Goal: Task Accomplishment & Management: Use online tool/utility

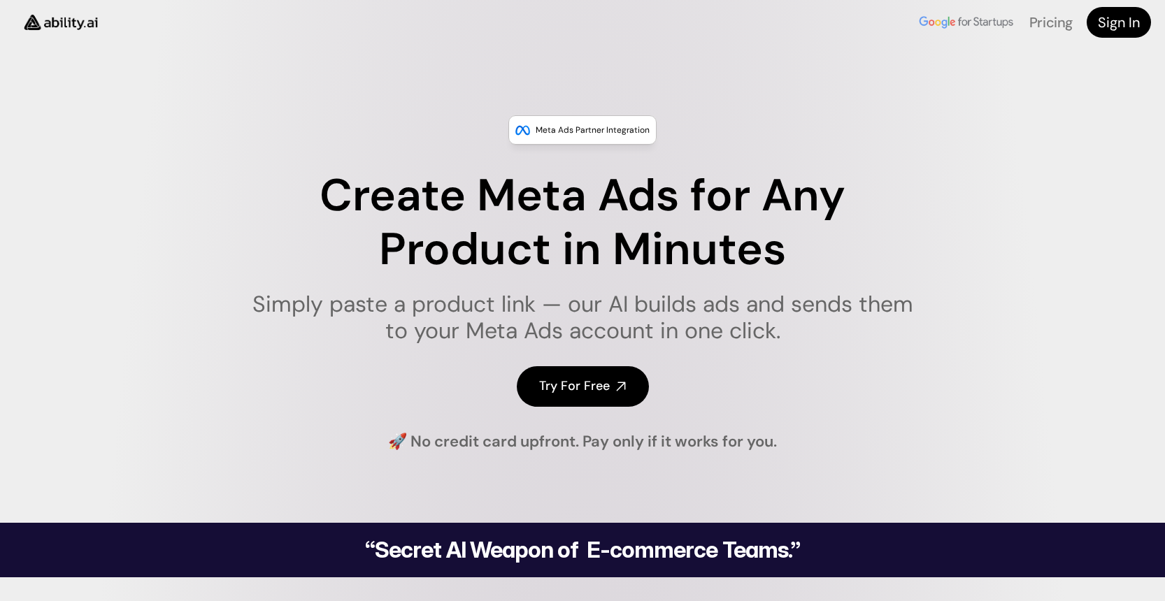
click at [593, 384] on h4 "Try For Free" at bounding box center [574, 386] width 71 height 17
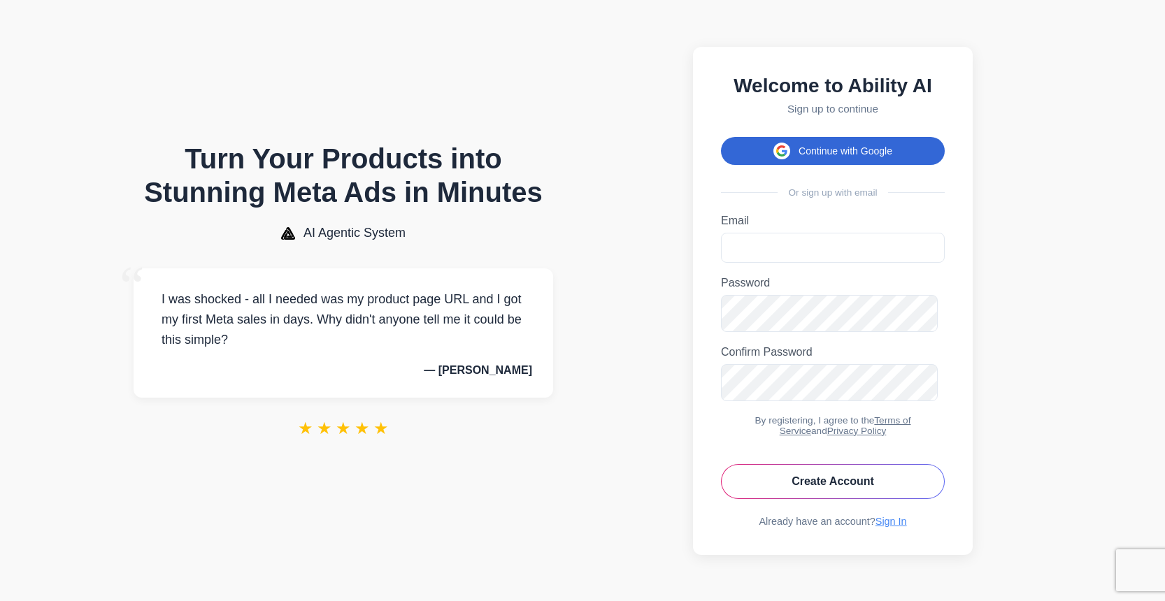
click at [847, 165] on button "Continue with Google" at bounding box center [833, 151] width 224 height 28
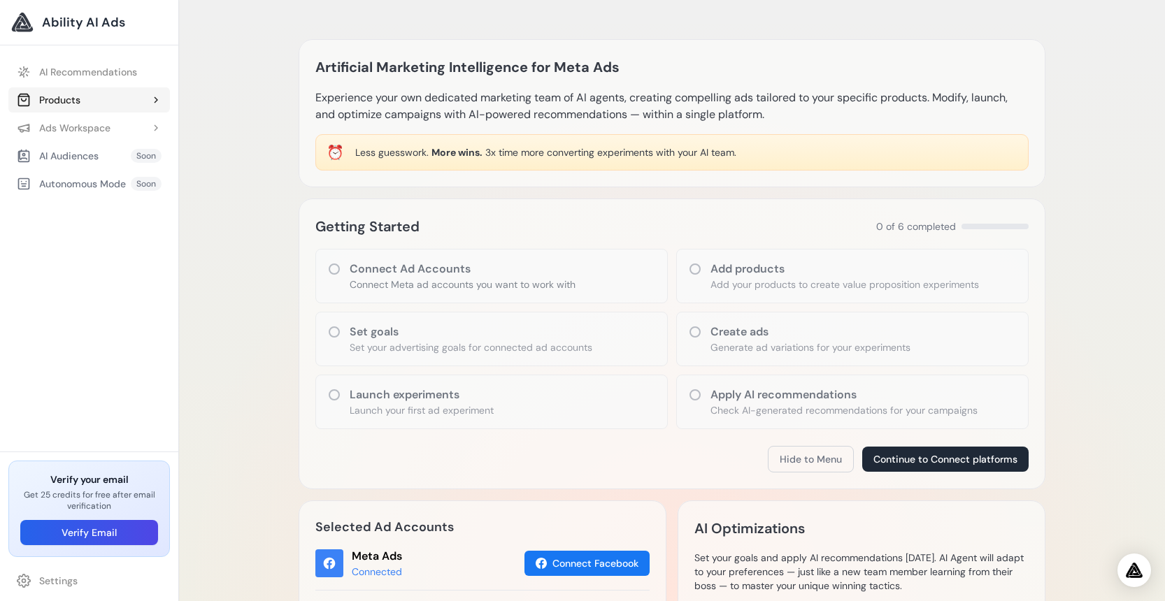
click at [80, 107] on div "Products" at bounding box center [49, 100] width 64 height 14
click at [95, 141] on link "Add Product" at bounding box center [96, 127] width 148 height 25
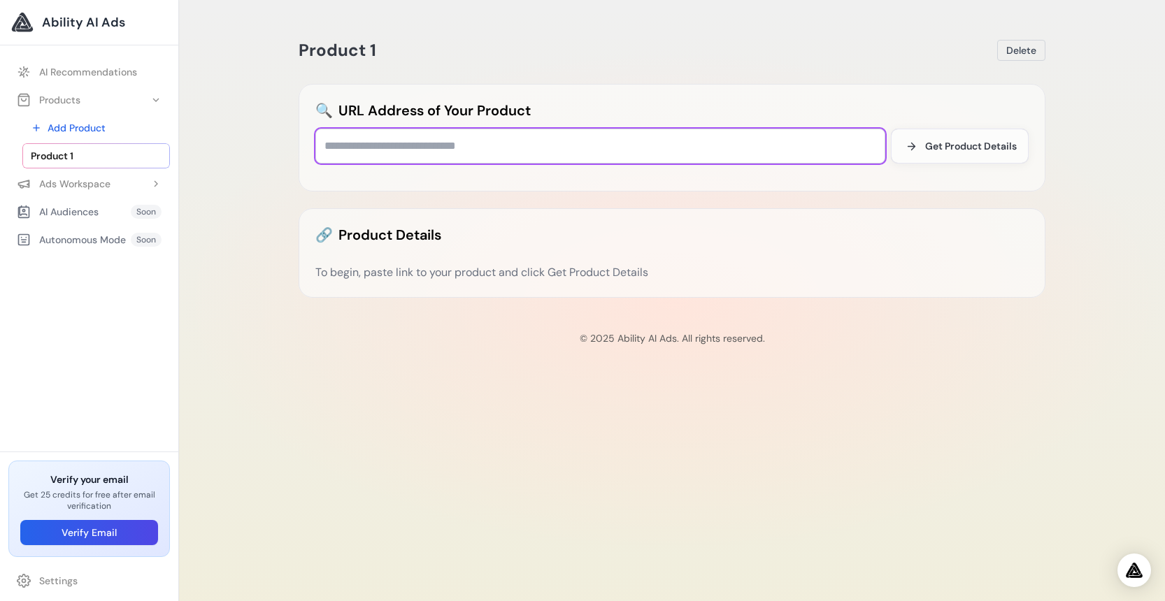
paste input "**********"
type input "**********"
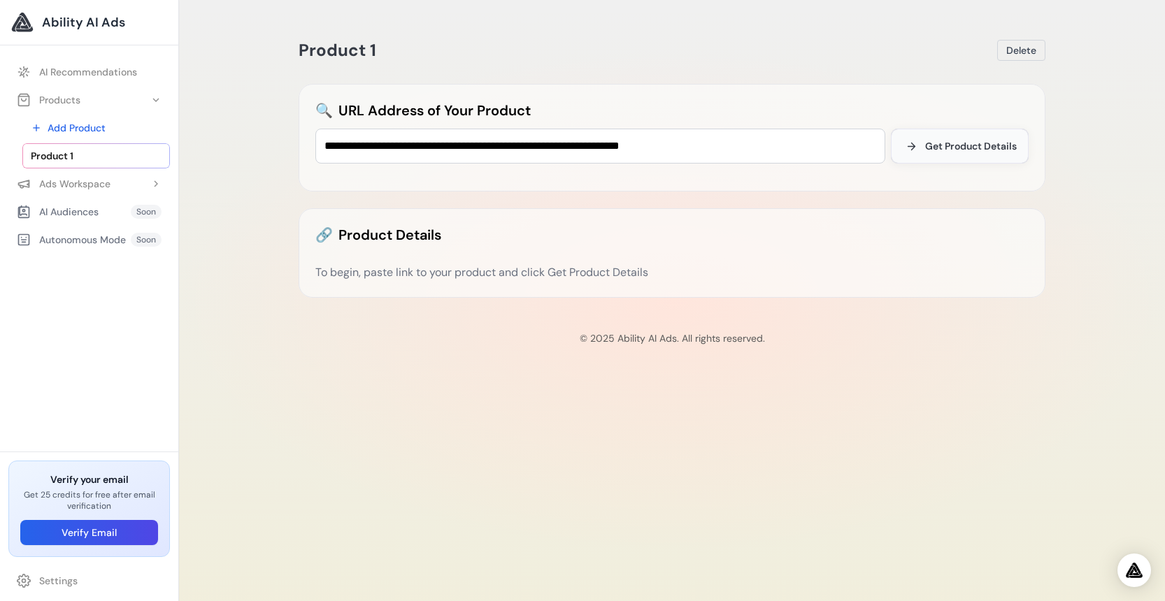
click at [956, 153] on span "Get Product Details" at bounding box center [971, 146] width 92 height 14
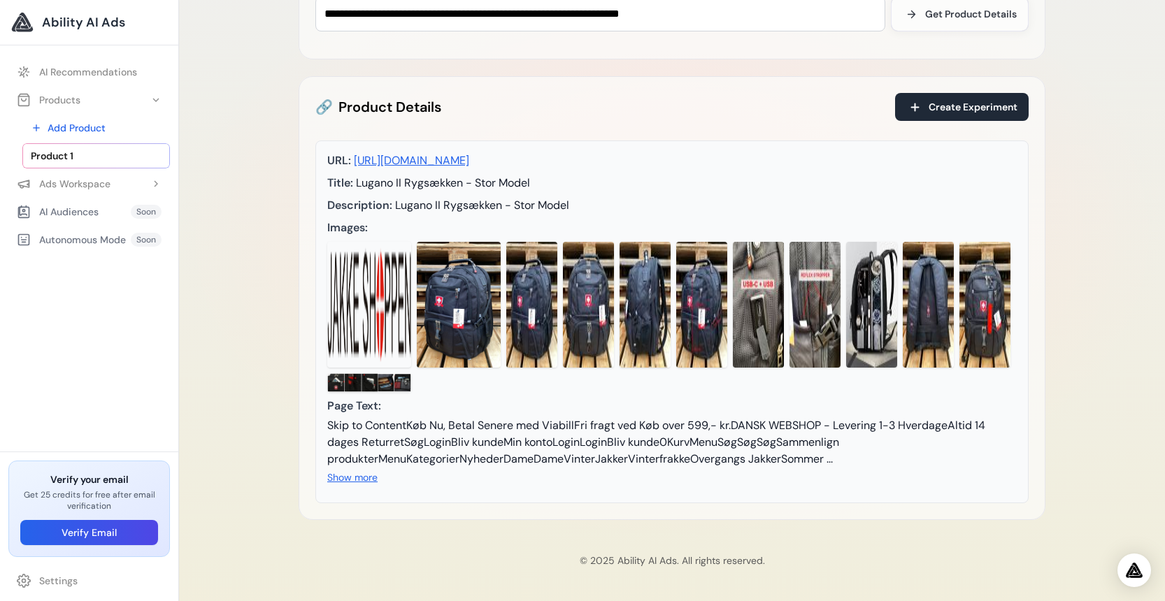
scroll to position [68, 0]
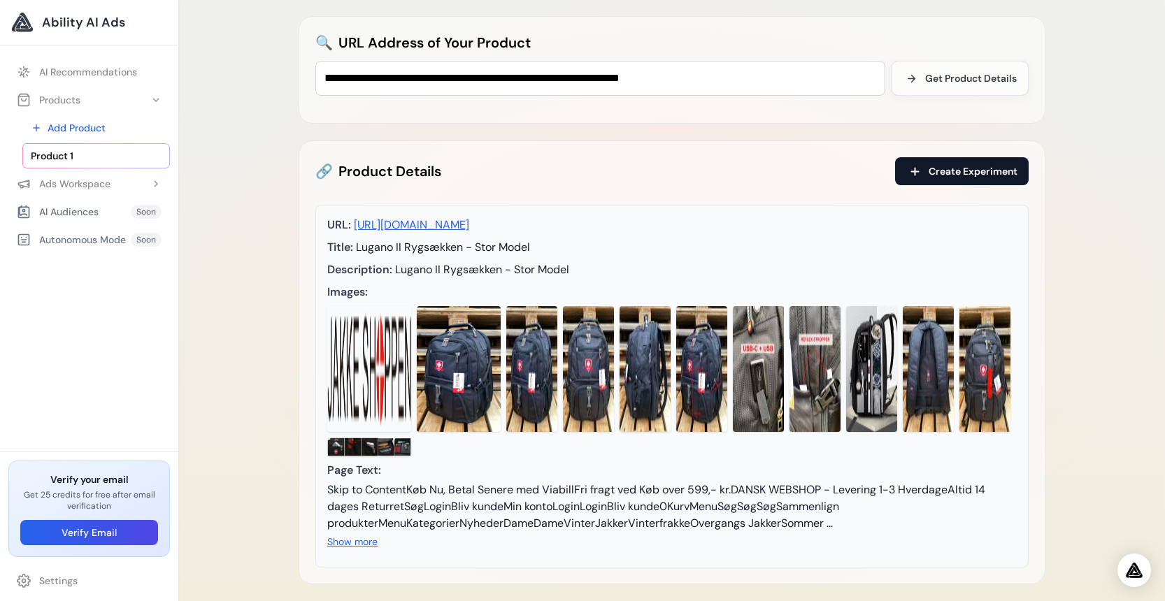
click at [955, 178] on span "Create Experiment" at bounding box center [972, 171] width 89 height 14
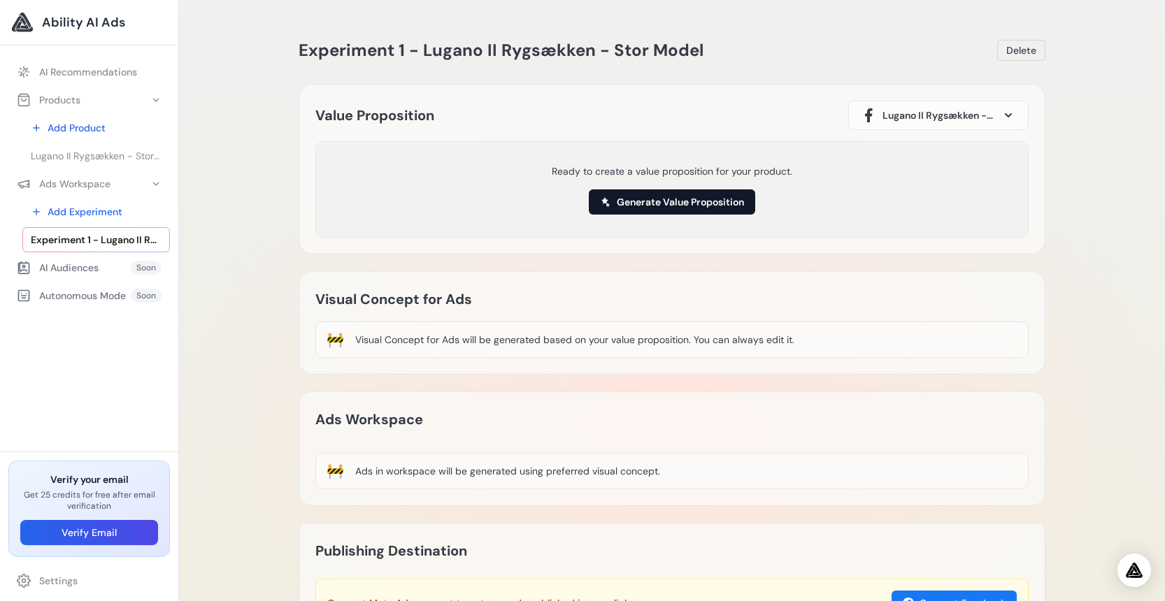
click at [663, 215] on button "Generate Value Proposition" at bounding box center [672, 201] width 166 height 25
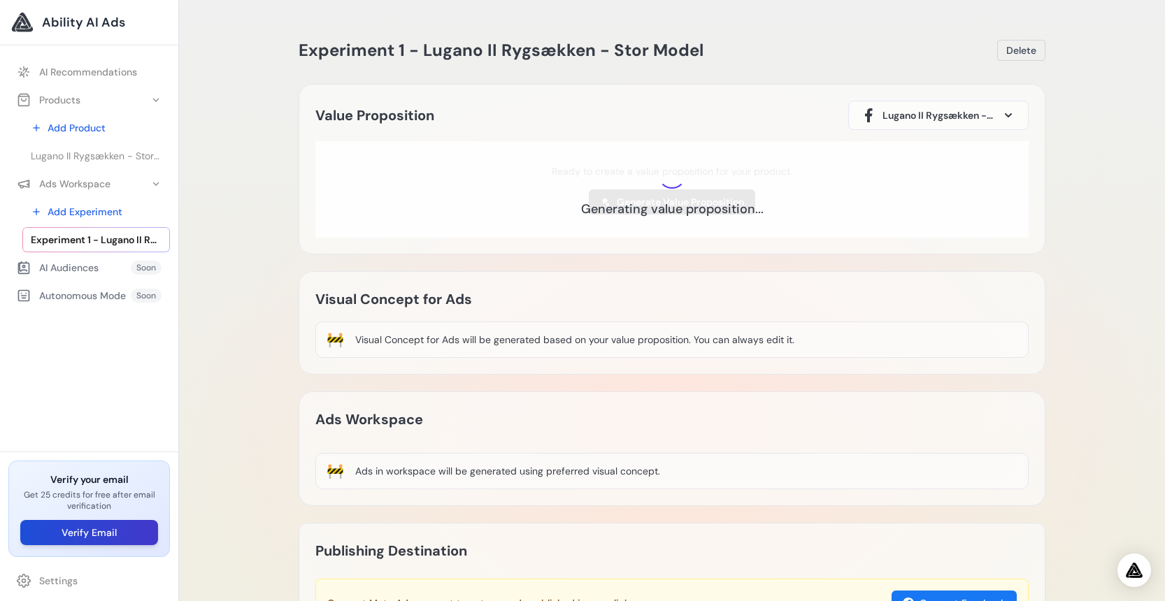
click at [119, 531] on button "Verify Email" at bounding box center [89, 532] width 138 height 25
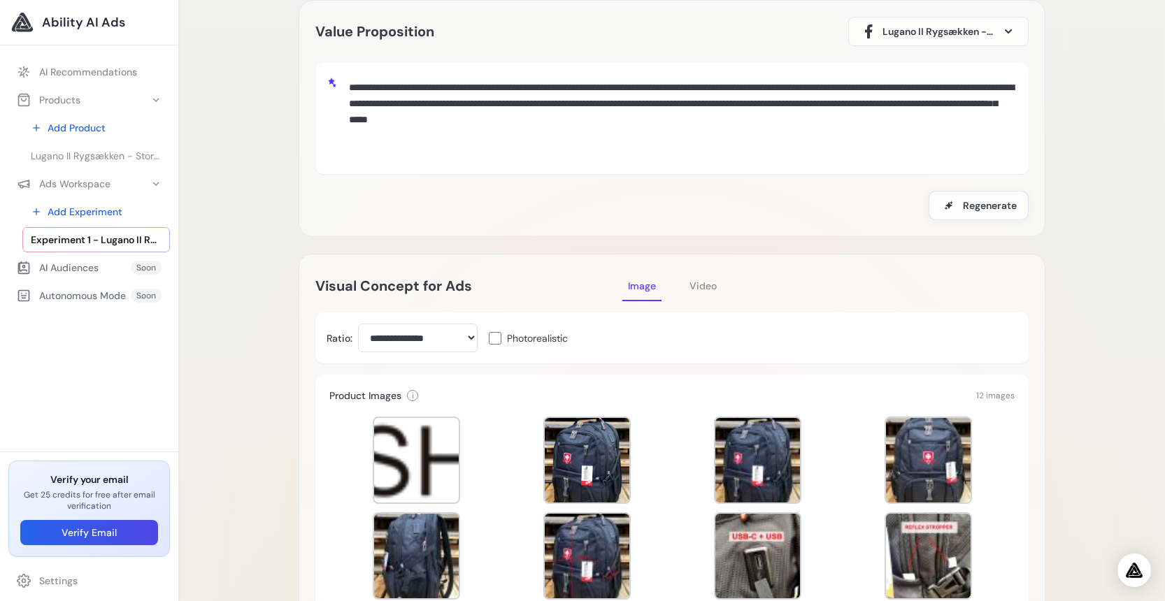
scroll to position [168, 0]
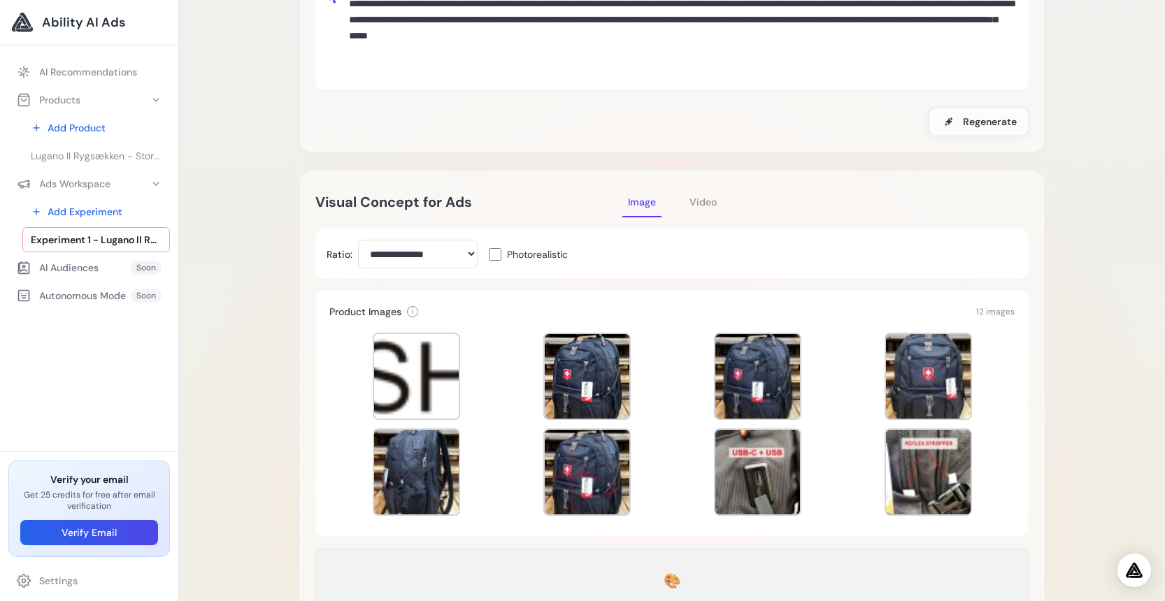
click at [717, 208] on span "Video" at bounding box center [702, 202] width 27 height 13
click at [656, 208] on span "Image" at bounding box center [642, 202] width 28 height 13
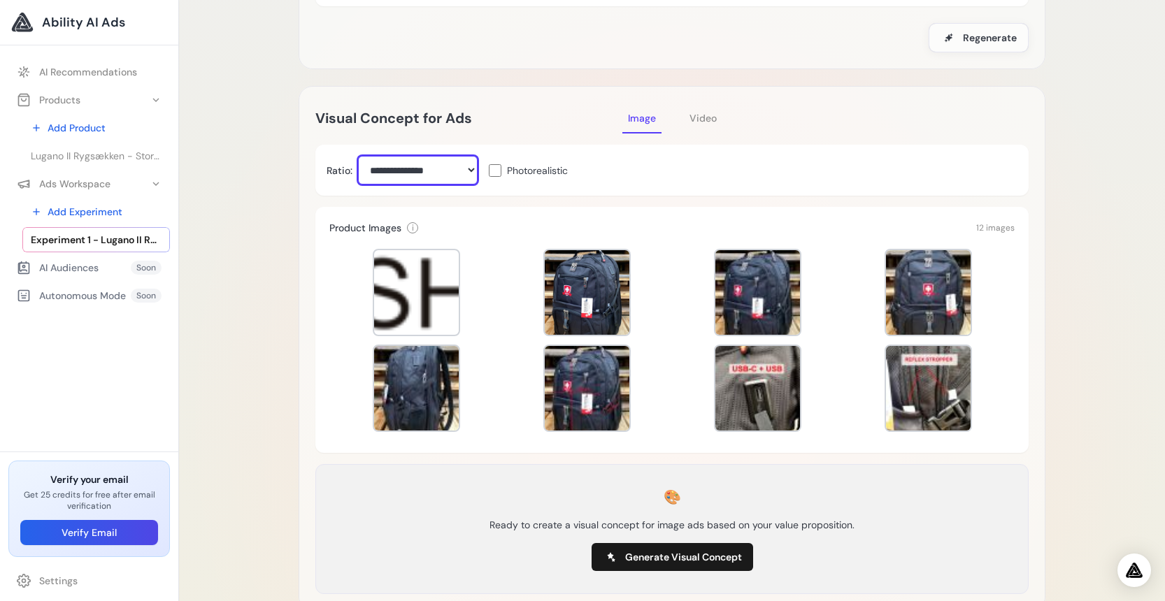
click at [358, 156] on select "**********" at bounding box center [418, 170] width 120 height 29
click at [478, 185] on select "**********" at bounding box center [418, 170] width 120 height 29
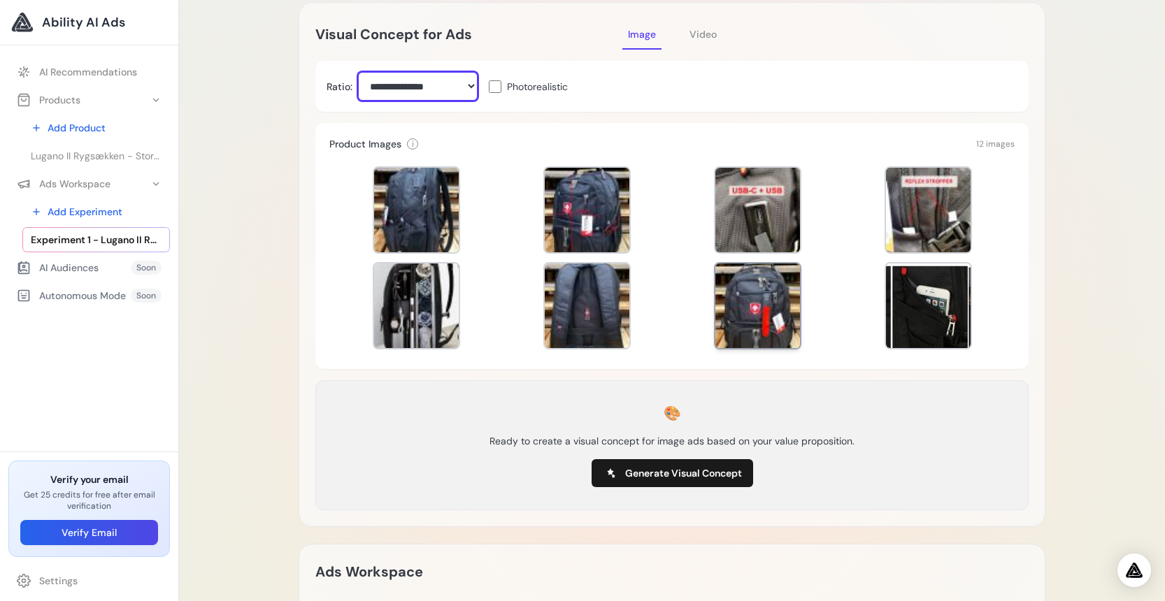
scroll to position [503, 0]
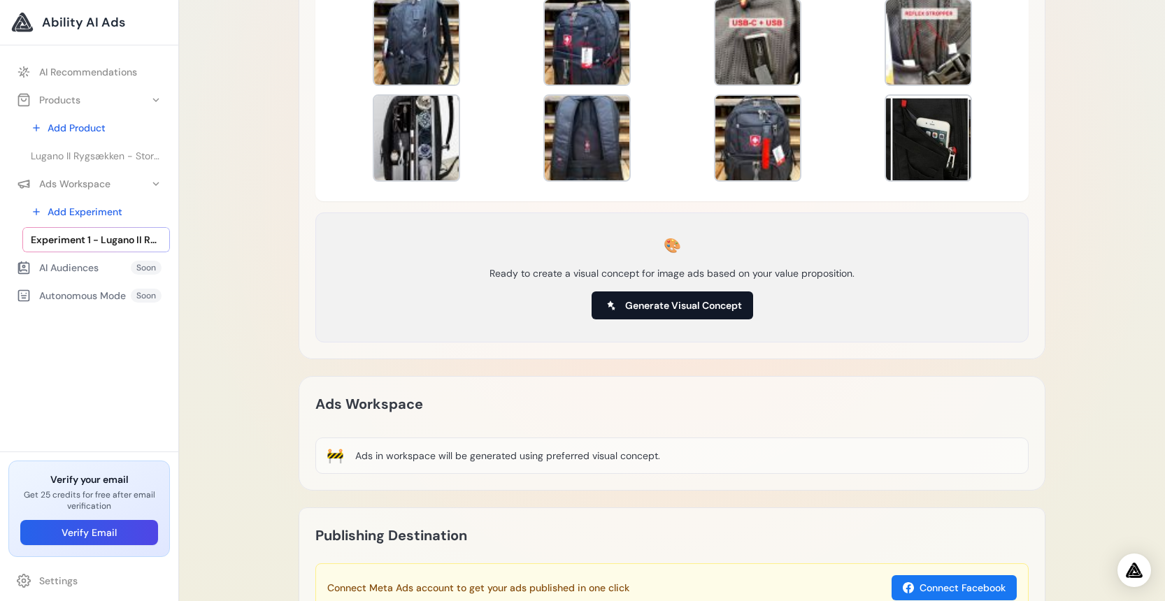
click at [722, 313] on span "Generate Visual Concept" at bounding box center [683, 306] width 117 height 14
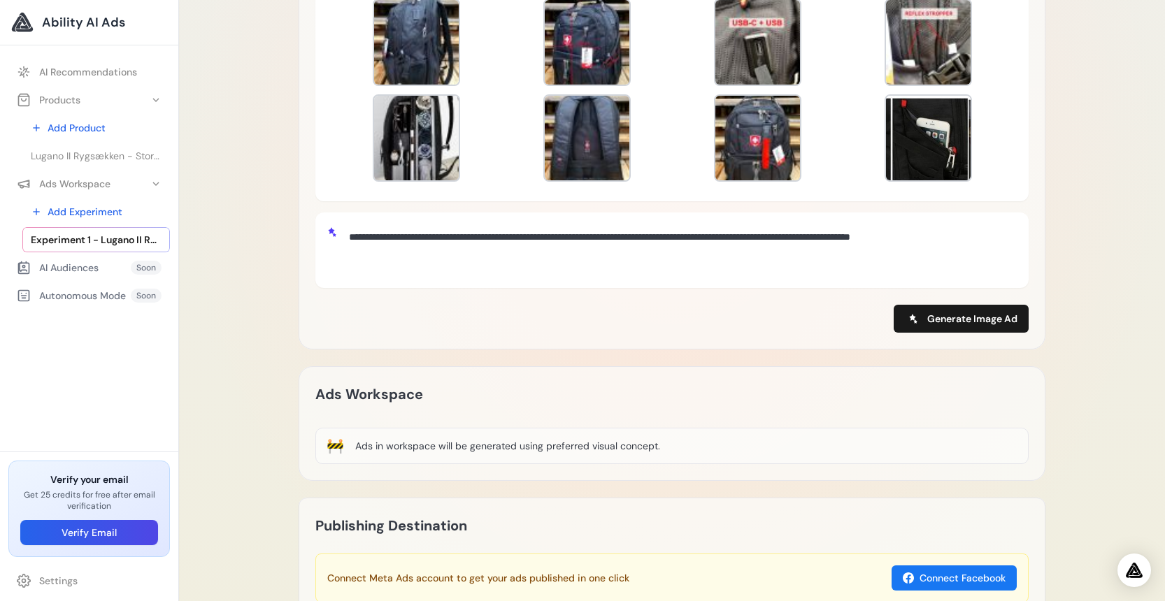
scroll to position [587, 0]
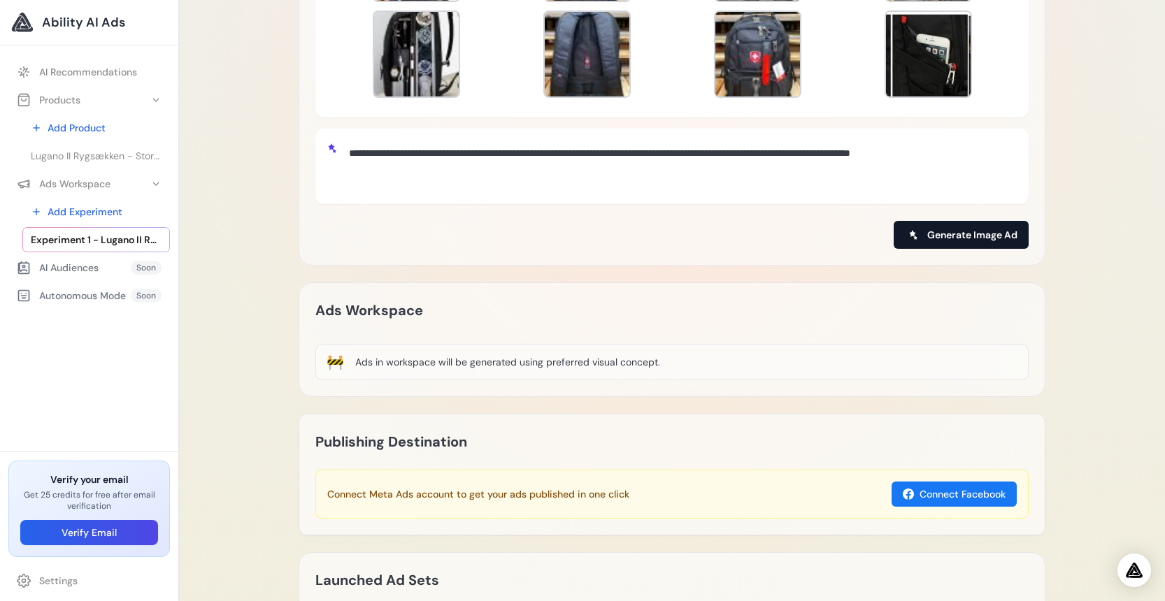
click at [930, 242] on span "Generate Image Ad" at bounding box center [972, 235] width 90 height 14
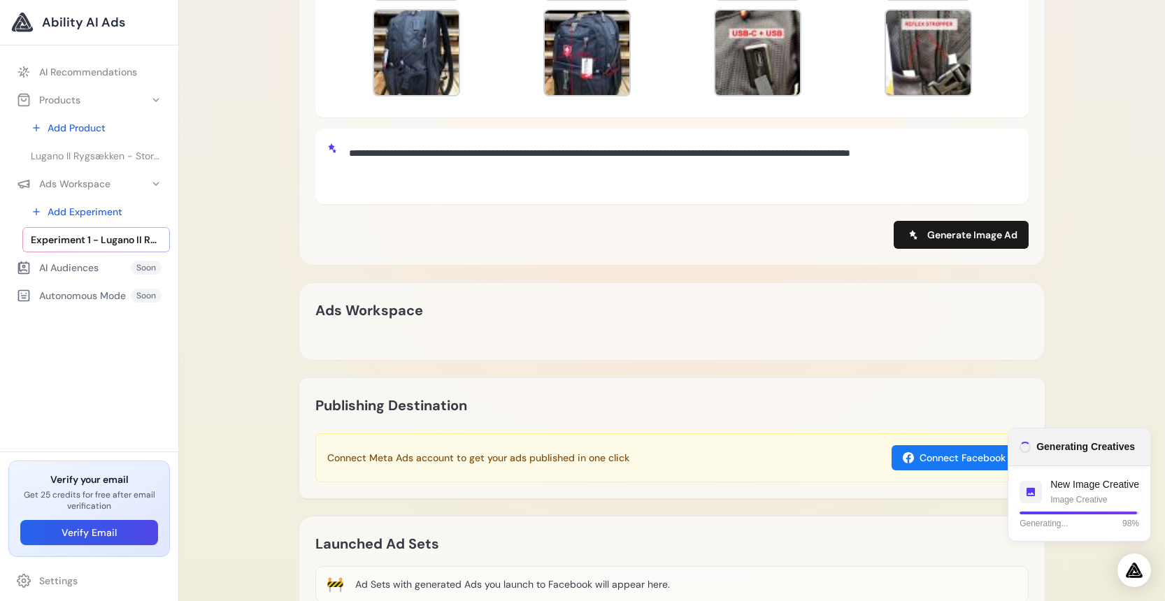
click at [671, 353] on div "Ads Workspace 🚧 Ads in workspace will be generated using preferred visual conce…" at bounding box center [672, 321] width 747 height 78
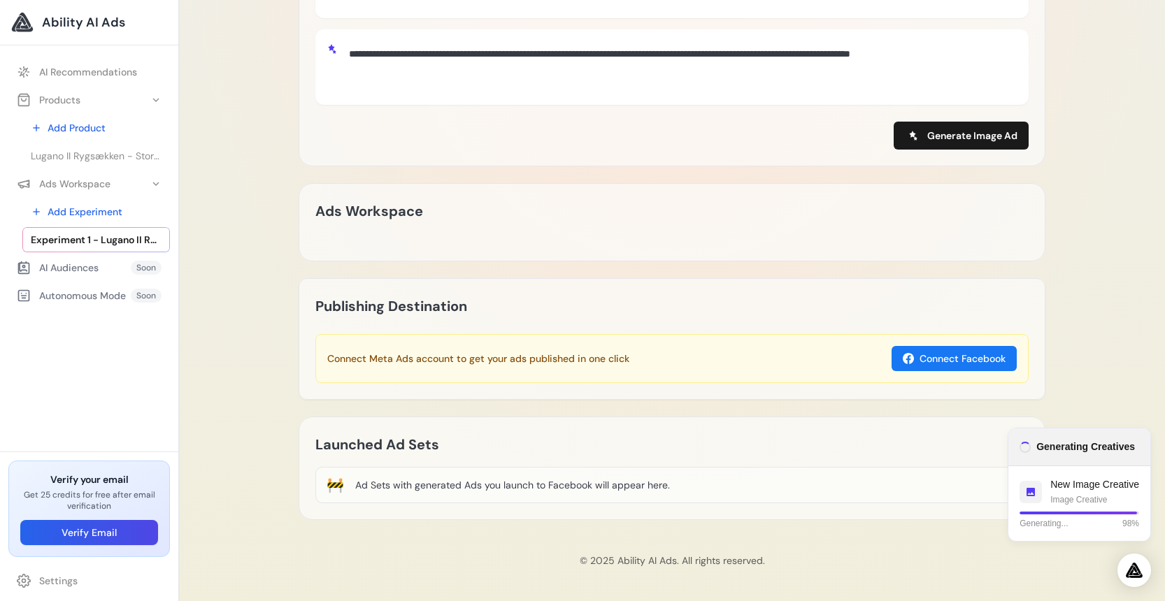
scroll to position [784, 0]
click at [1082, 452] on h3 "Generating Creatives" at bounding box center [1079, 447] width 120 height 15
click at [1081, 528] on div "Generating... 98%" at bounding box center [1079, 523] width 120 height 13
click at [1063, 527] on span "Generating..." at bounding box center [1043, 523] width 48 height 13
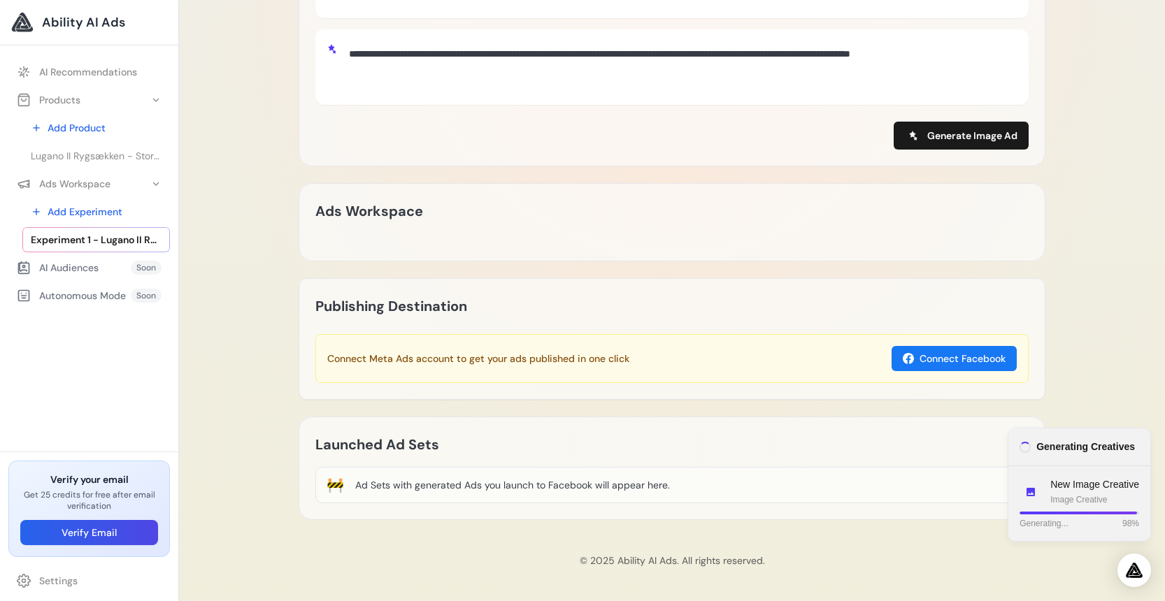
click at [1073, 487] on p "New Image Creative" at bounding box center [1094, 485] width 89 height 15
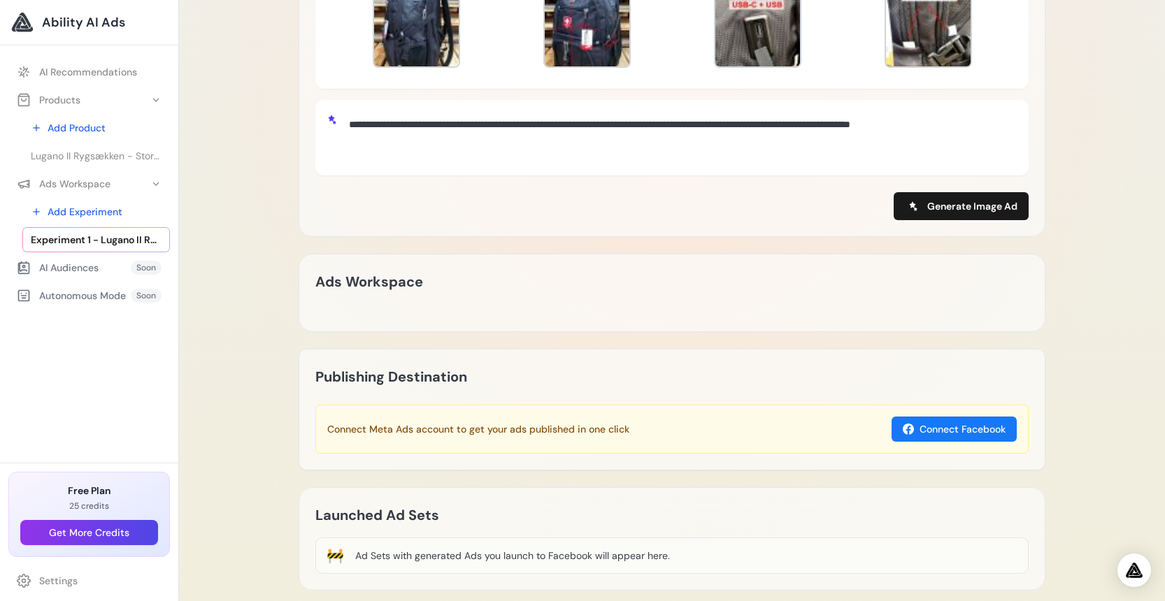
scroll to position [532, 0]
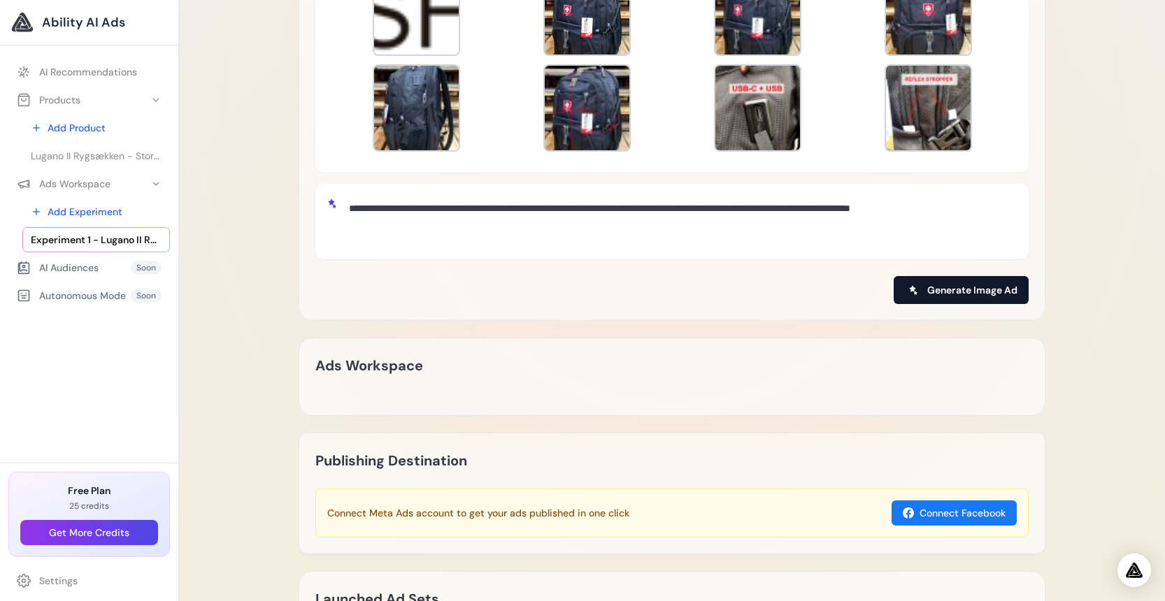
click at [979, 304] on button "Generate Image Ad" at bounding box center [960, 290] width 135 height 28
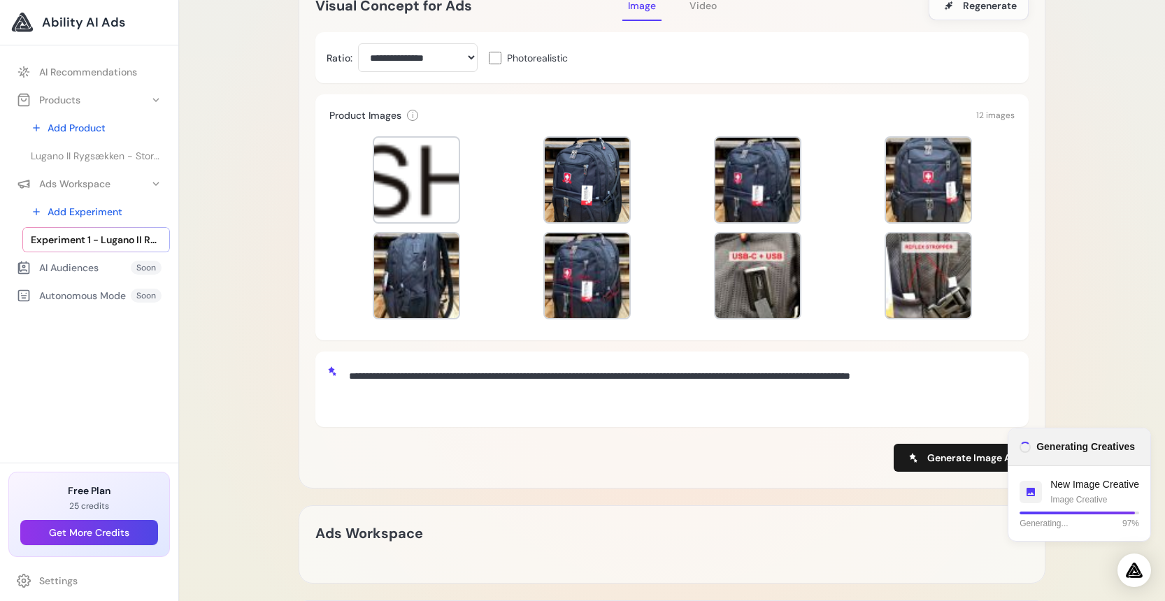
scroll to position [196, 0]
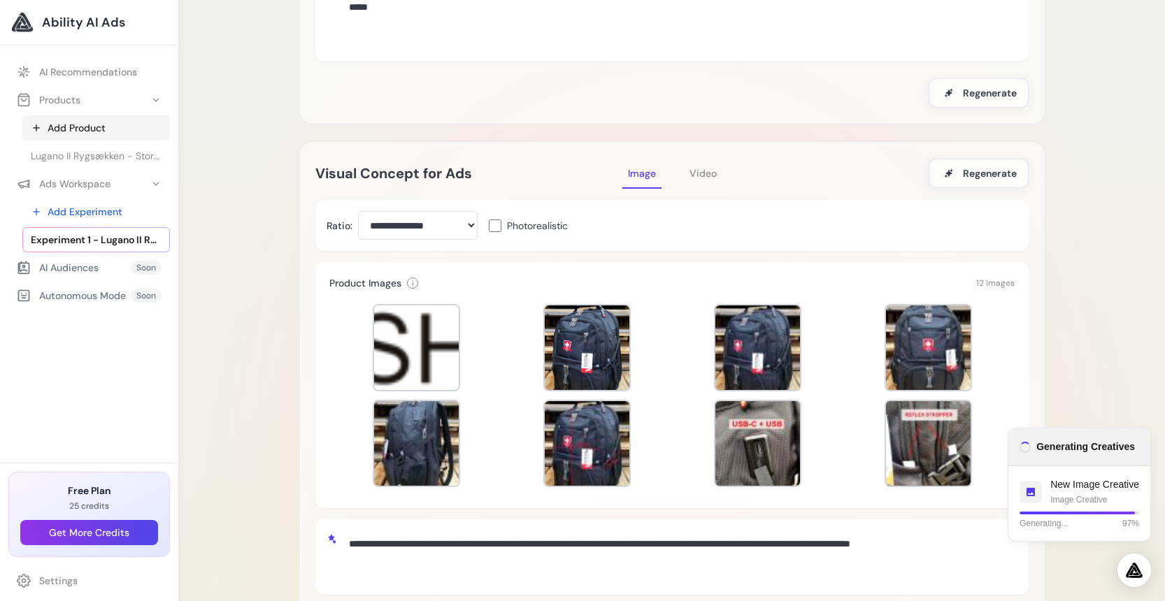
click at [94, 141] on link "Add Product" at bounding box center [96, 127] width 148 height 25
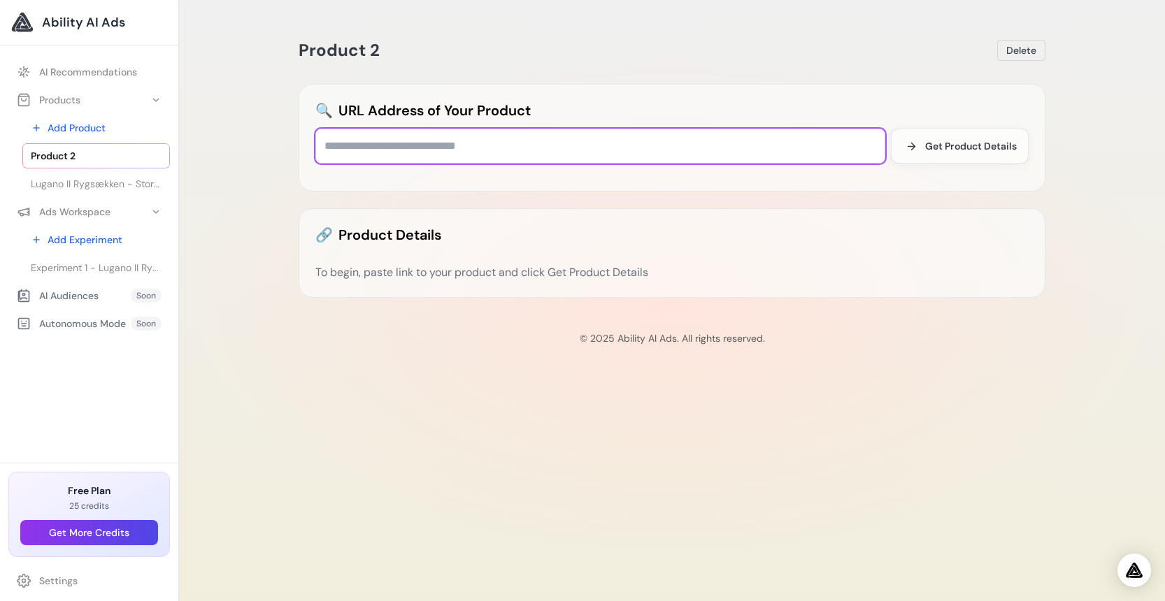
paste input "**********"
type input "**********"
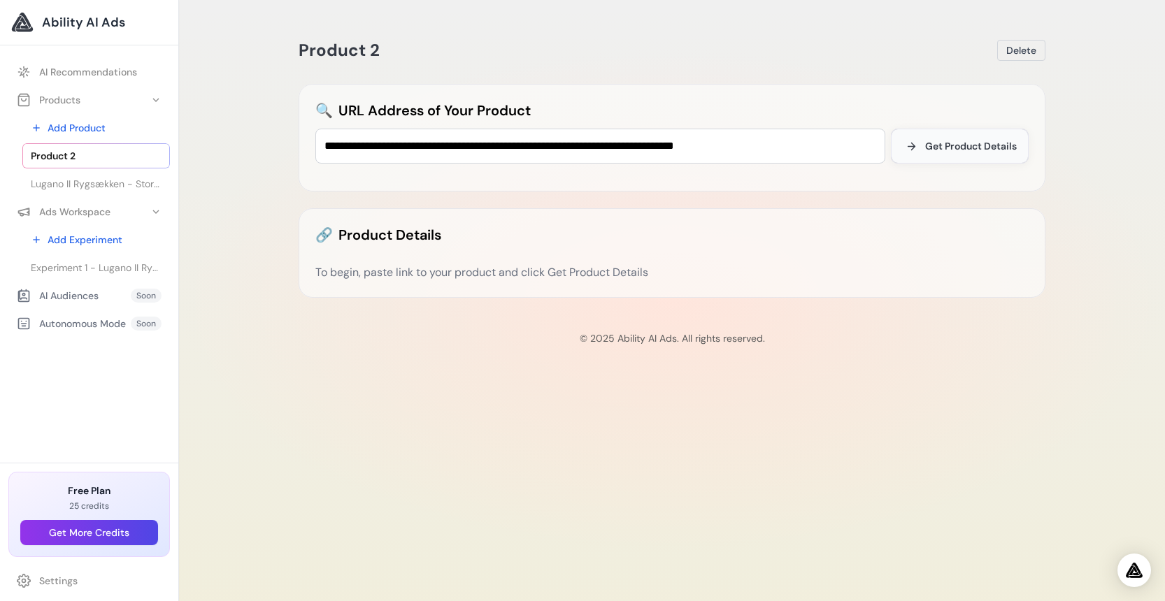
click at [963, 154] on button "Get Product Details" at bounding box center [960, 146] width 138 height 35
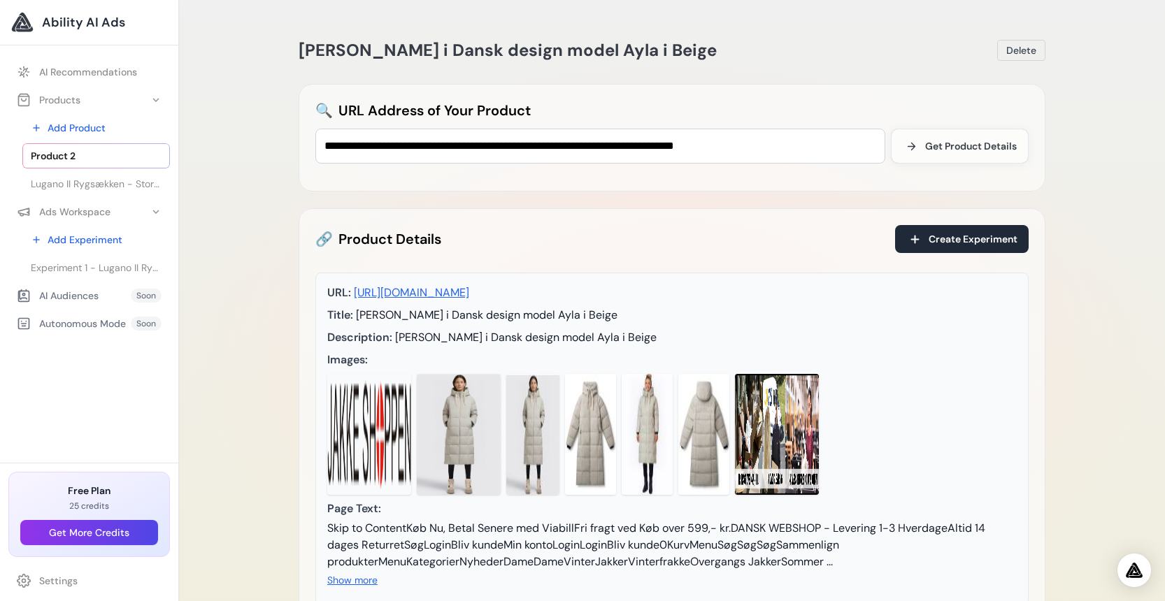
scroll to position [84, 0]
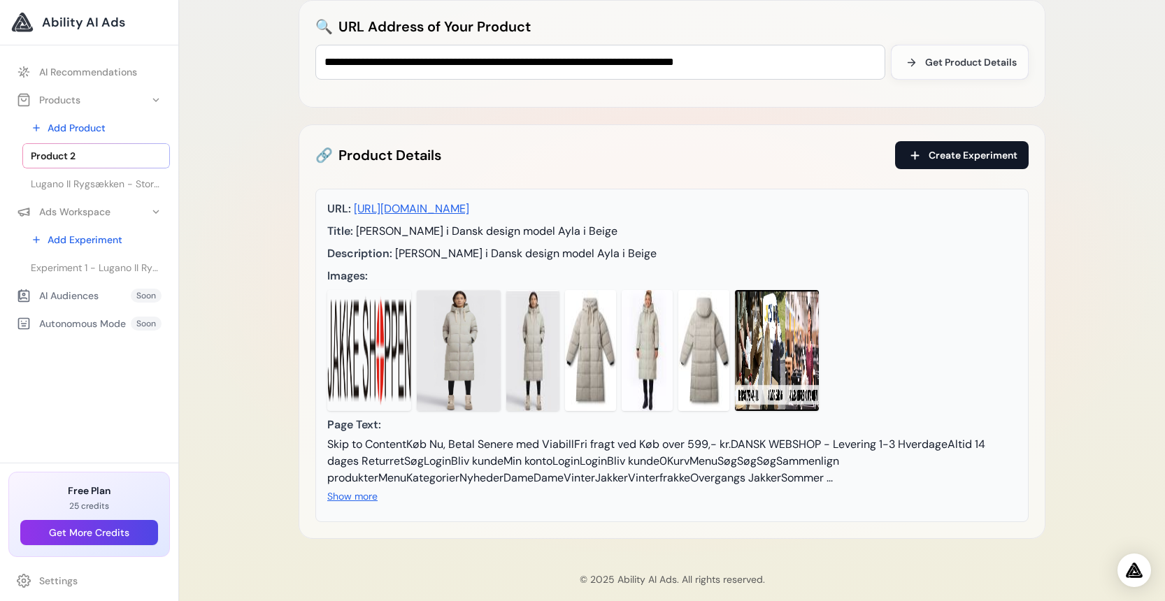
click at [957, 162] on span "Create Experiment" at bounding box center [972, 155] width 89 height 14
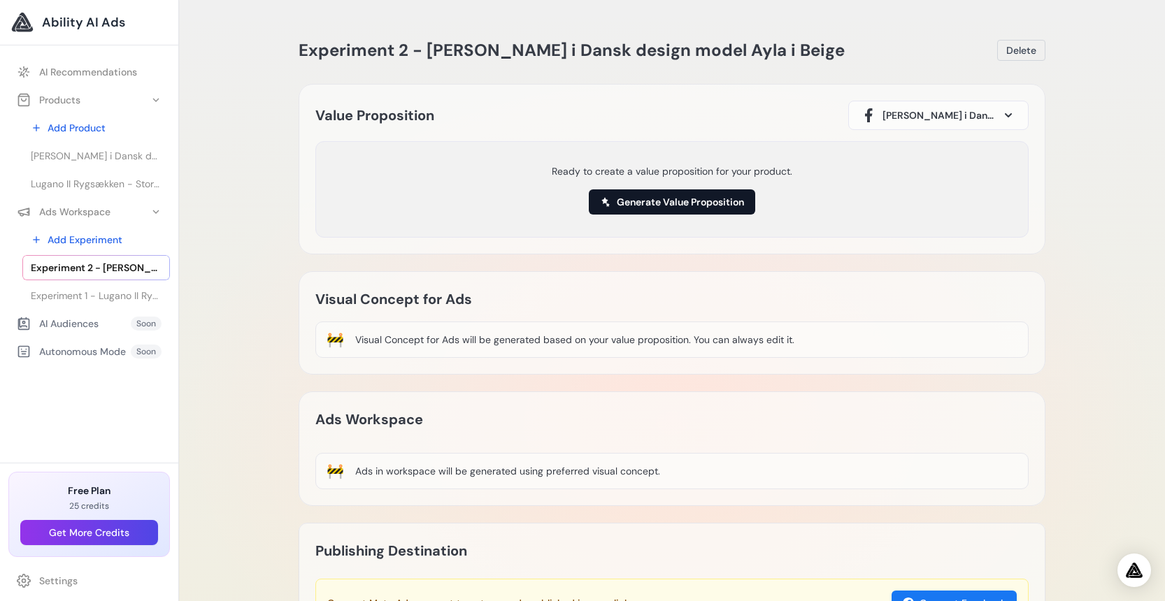
click at [669, 215] on button "Generate Value Proposition" at bounding box center [672, 201] width 166 height 25
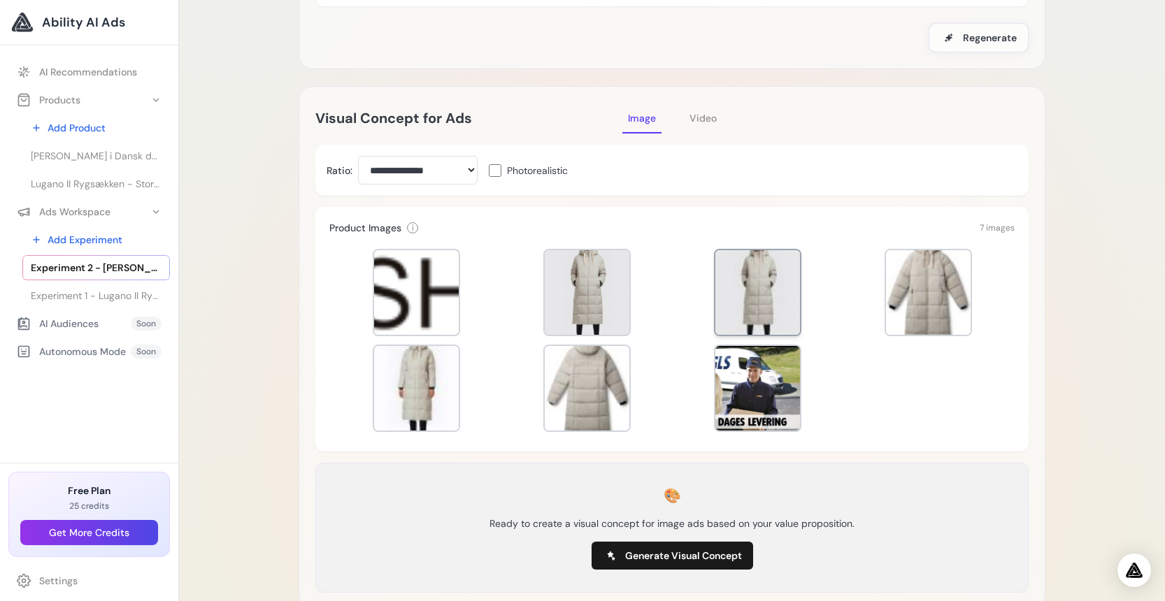
scroll to position [336, 0]
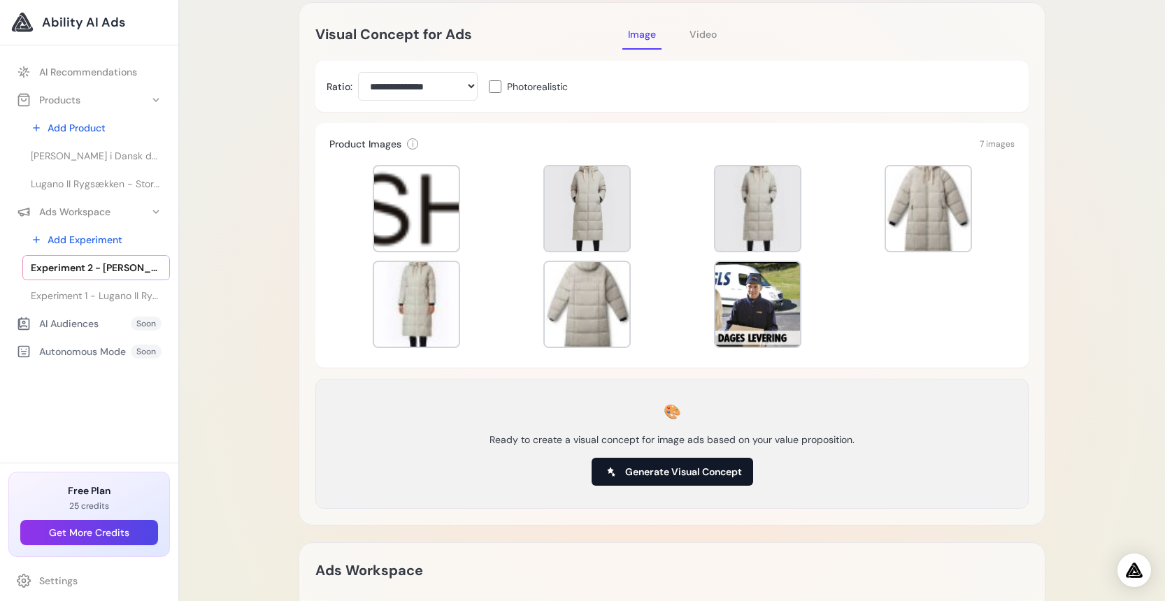
click at [742, 479] on span "Generate Visual Concept" at bounding box center [683, 472] width 117 height 14
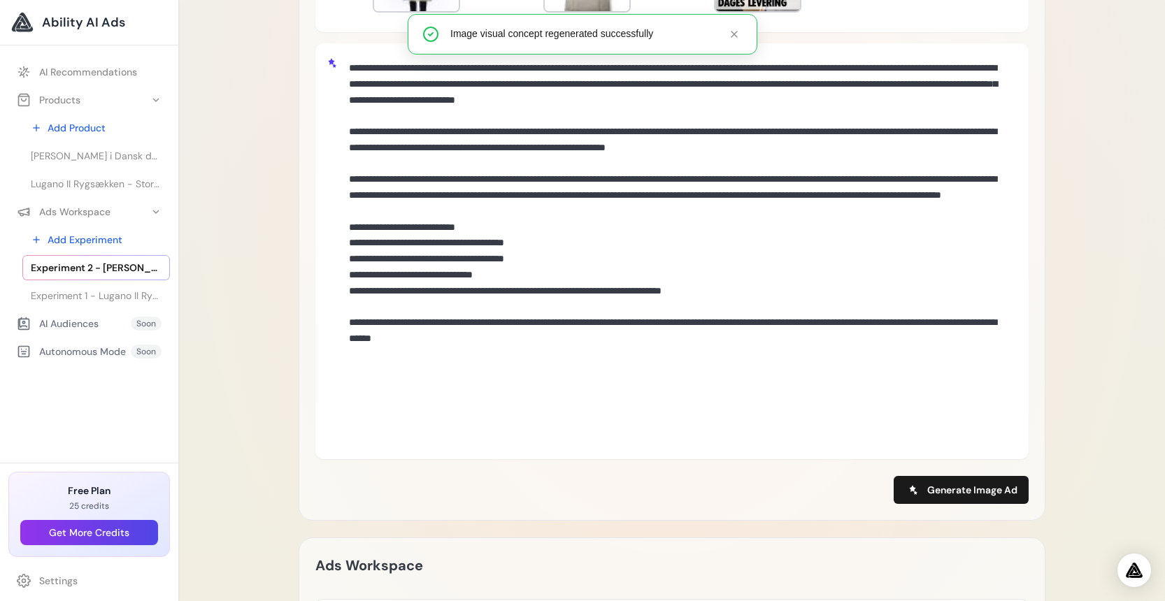
scroll to position [755, 0]
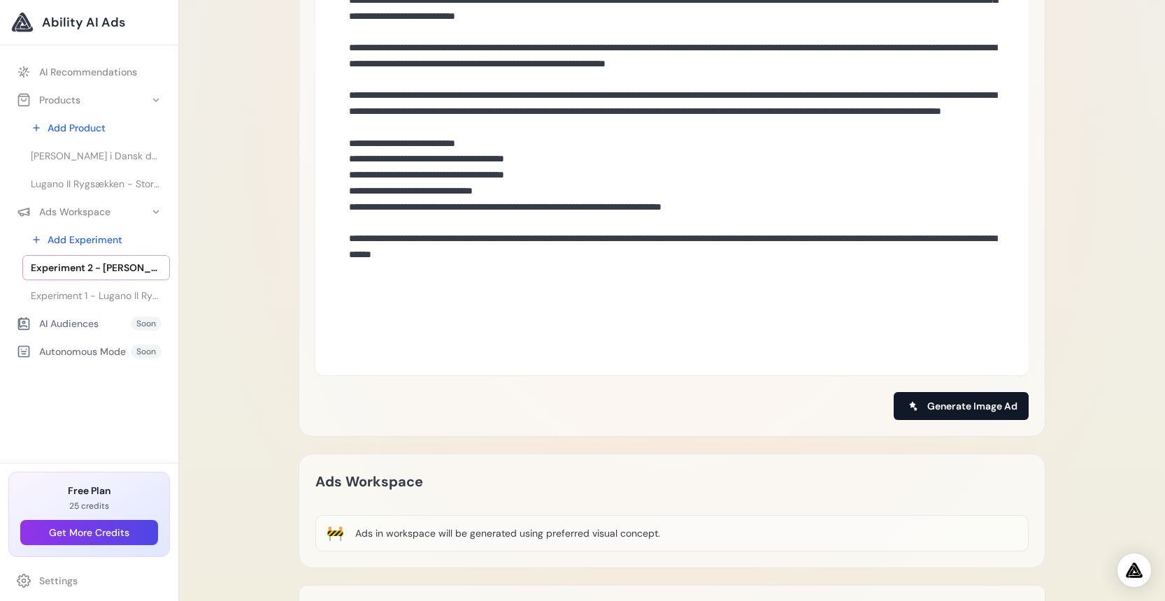
click at [988, 413] on span "Generate Image Ad" at bounding box center [972, 406] width 90 height 14
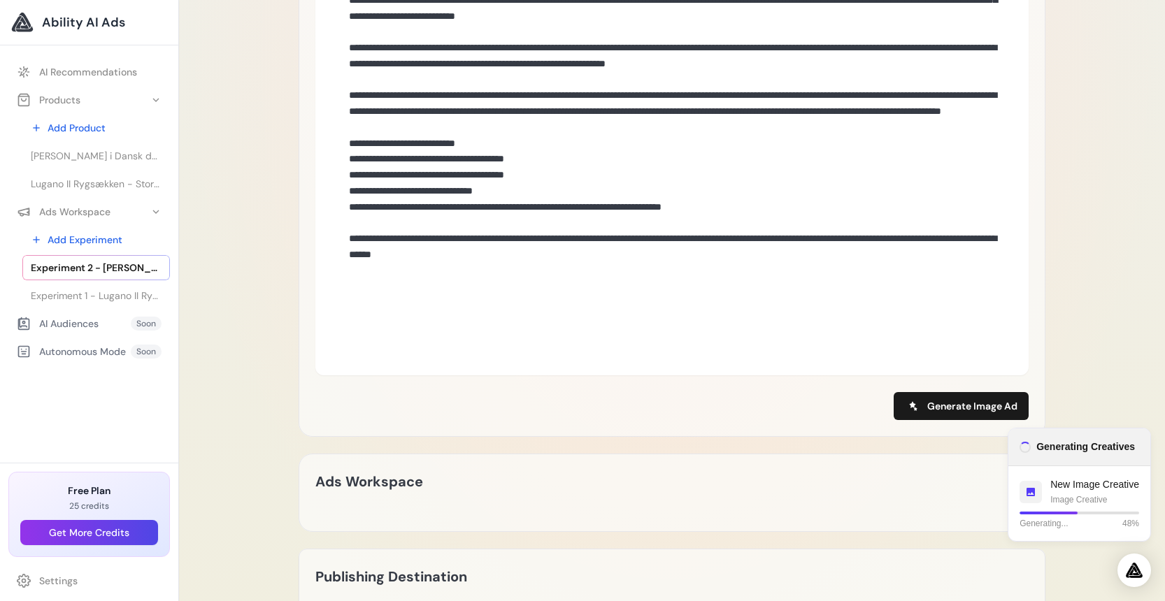
click at [108, 501] on p "25 credits" at bounding box center [89, 506] width 138 height 11
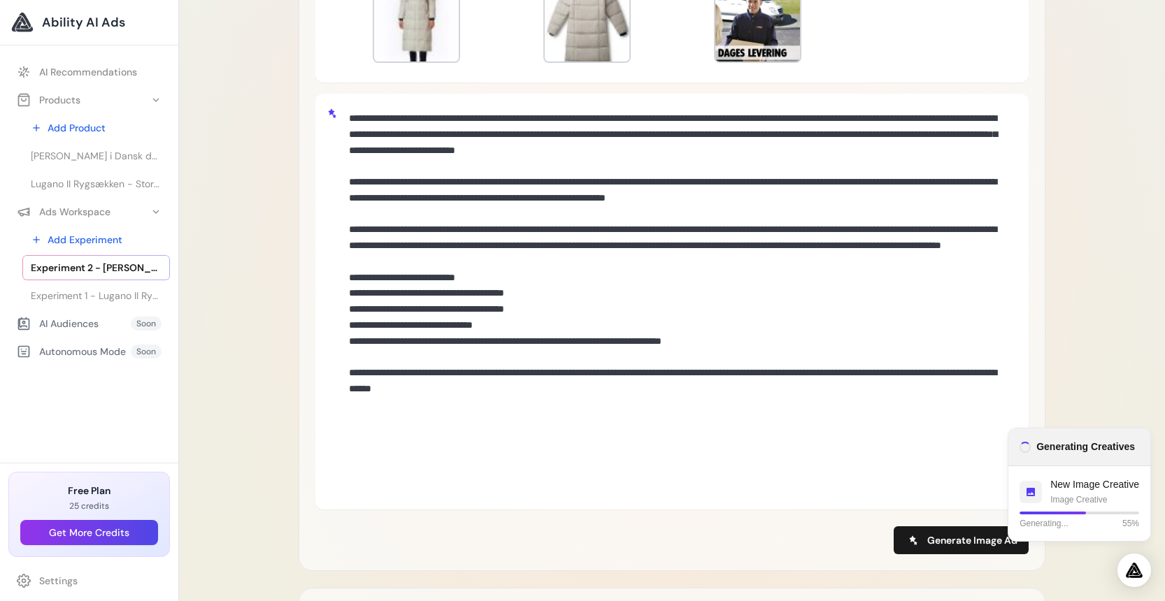
scroll to position [705, 0]
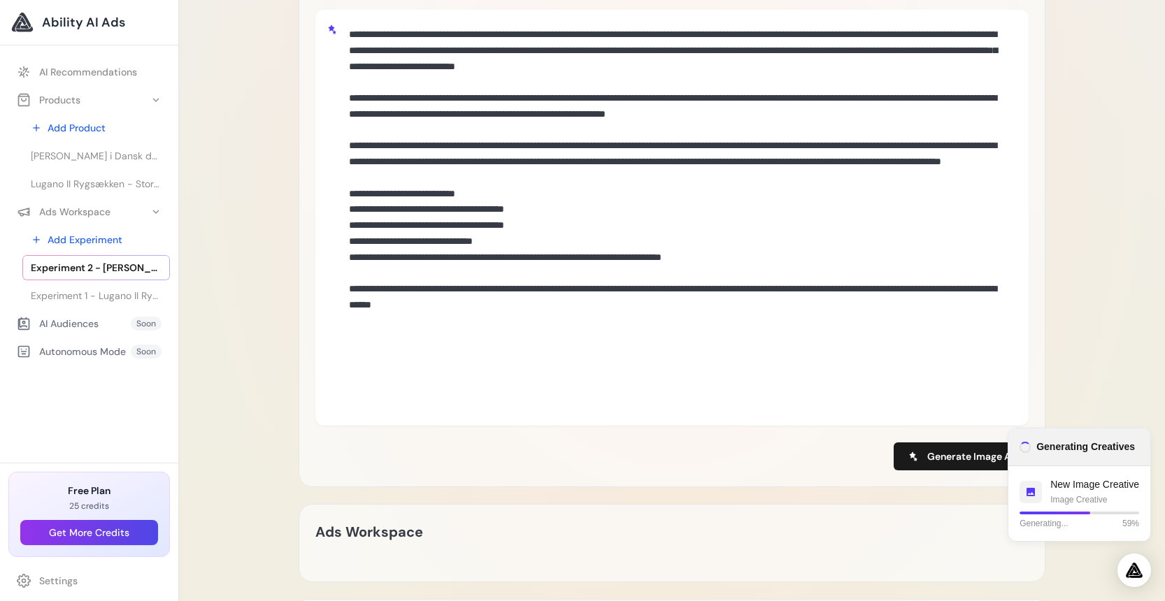
drag, startPoint x: 716, startPoint y: 444, endPoint x: 368, endPoint y: 86, distance: 498.9
click at [368, 86] on textarea at bounding box center [674, 216] width 663 height 390
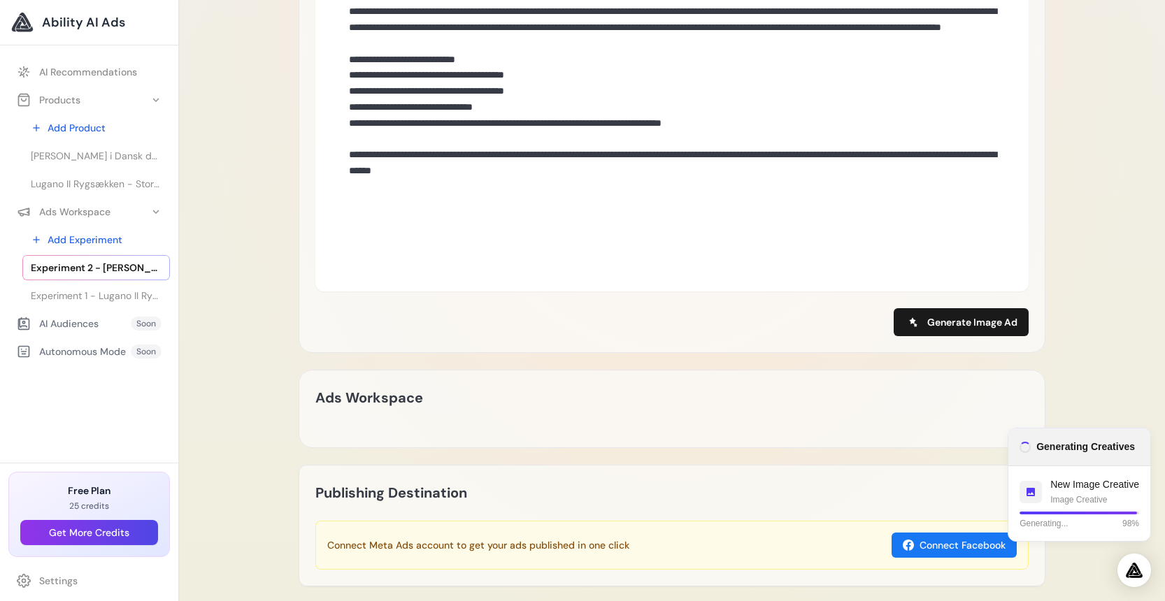
scroll to position [1091, 0]
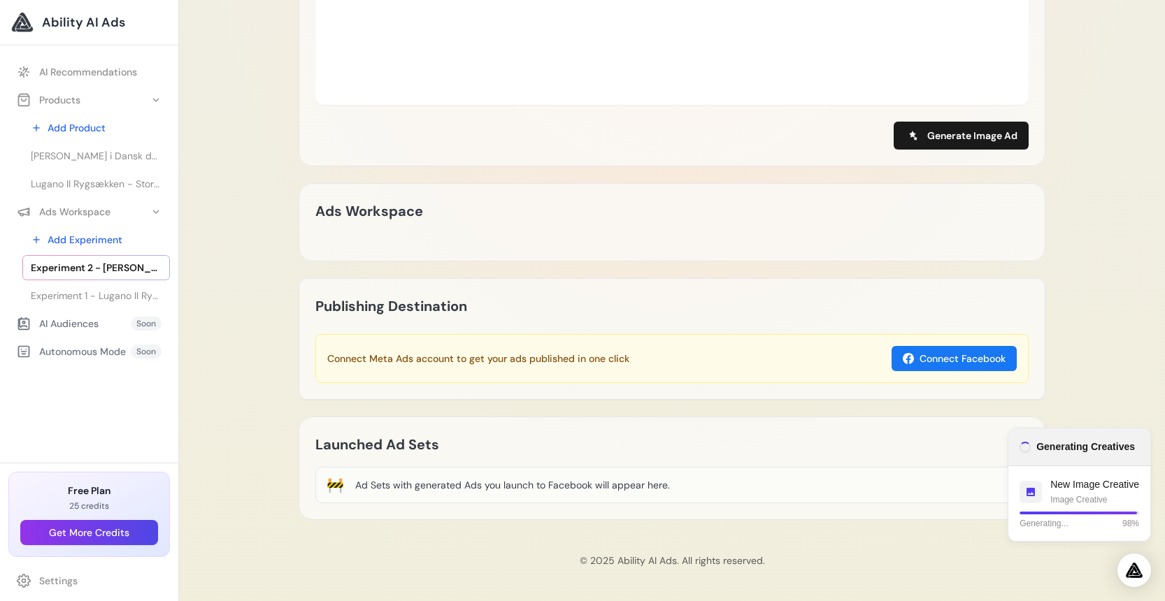
click at [1056, 452] on h3 "Generating Creatives" at bounding box center [1079, 447] width 120 height 15
click at [1052, 483] on p "New Image Creative" at bounding box center [1094, 485] width 89 height 15
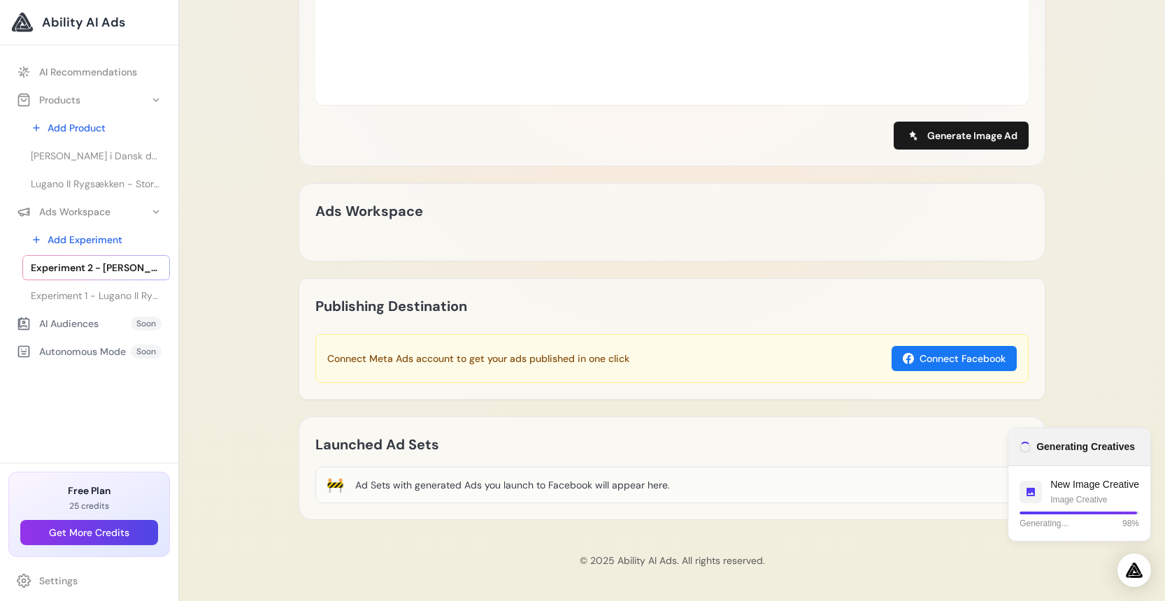
click at [1126, 573] on div "Open Intercom Messenger" at bounding box center [1134, 570] width 37 height 37
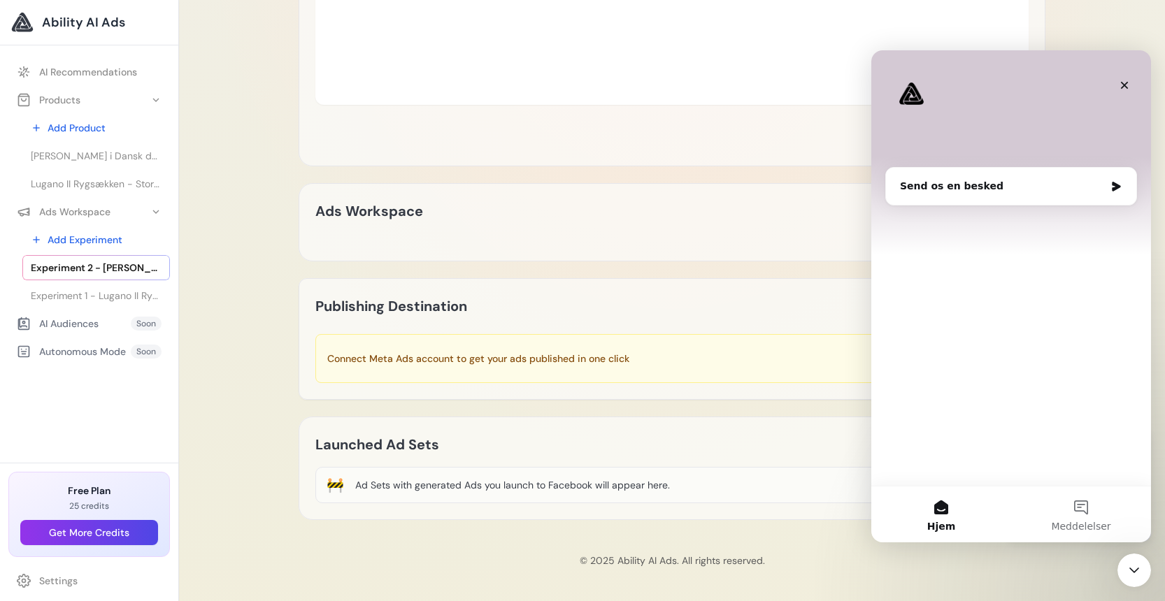
scroll to position [0, 0]
click at [1123, 82] on icon "Luk" at bounding box center [1124, 85] width 11 height 11
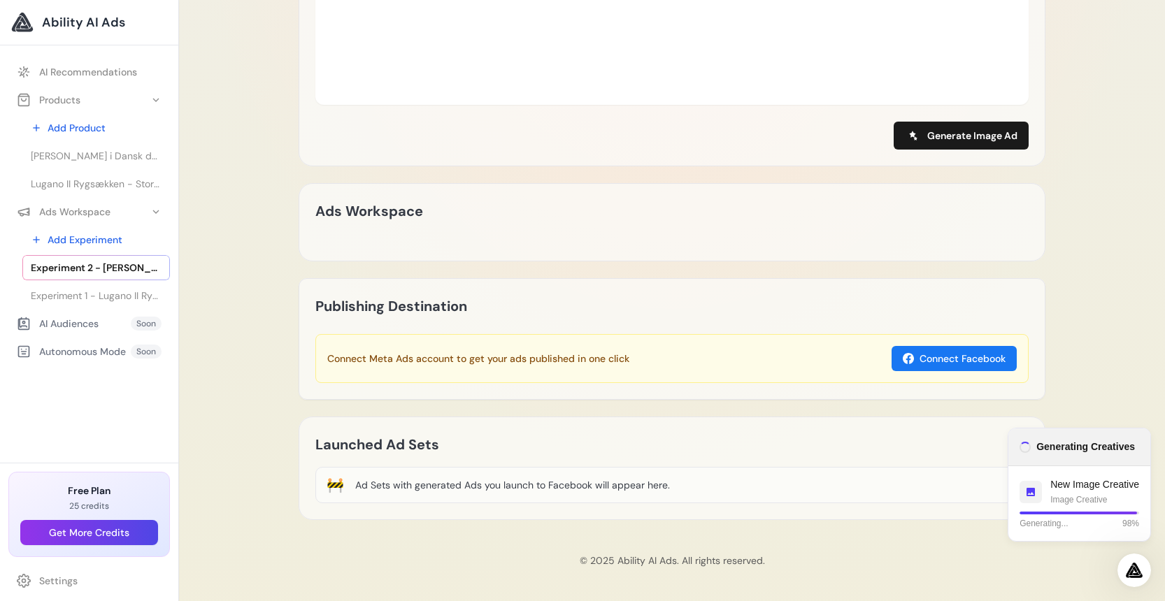
scroll to position [956, 0]
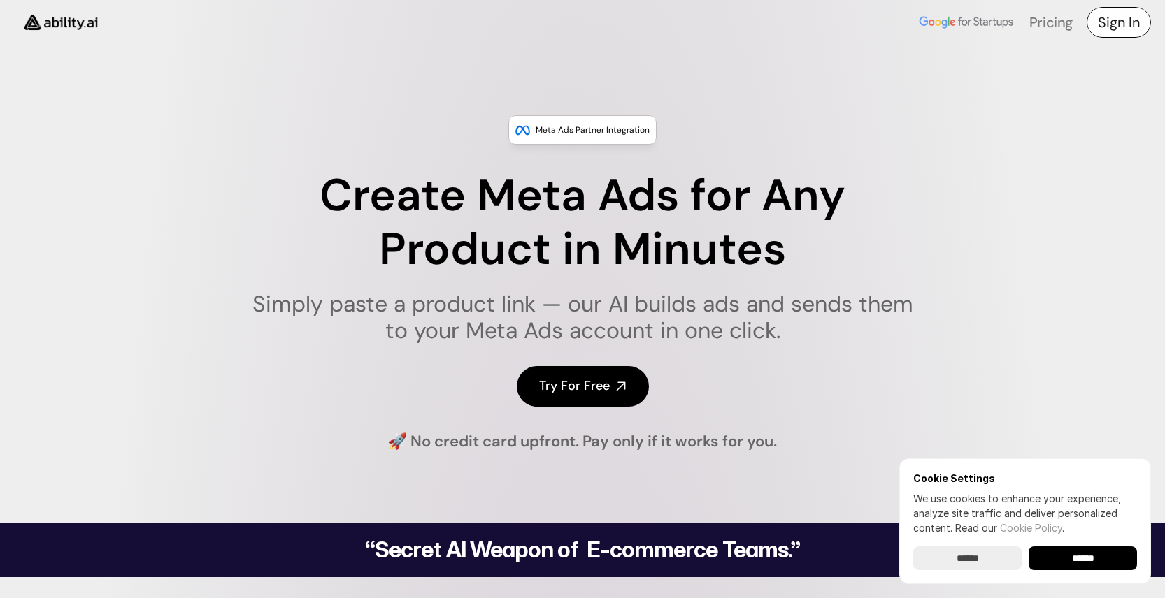
click at [1116, 30] on h4 "Sign In" at bounding box center [1119, 23] width 42 height 20
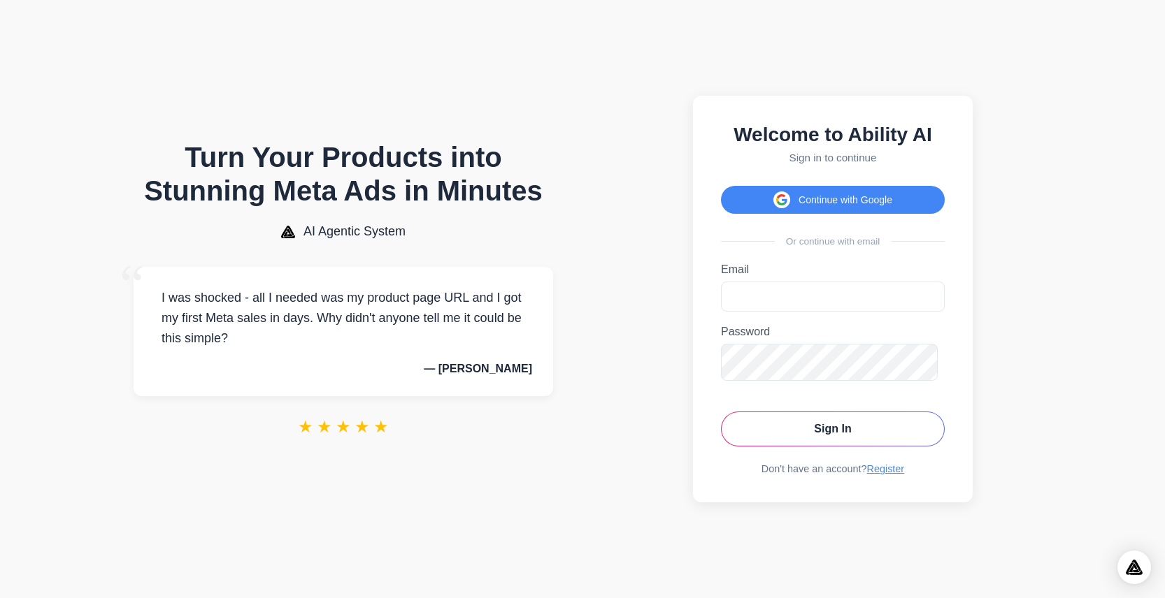
click at [831, 210] on button "Continue with Google" at bounding box center [833, 200] width 224 height 28
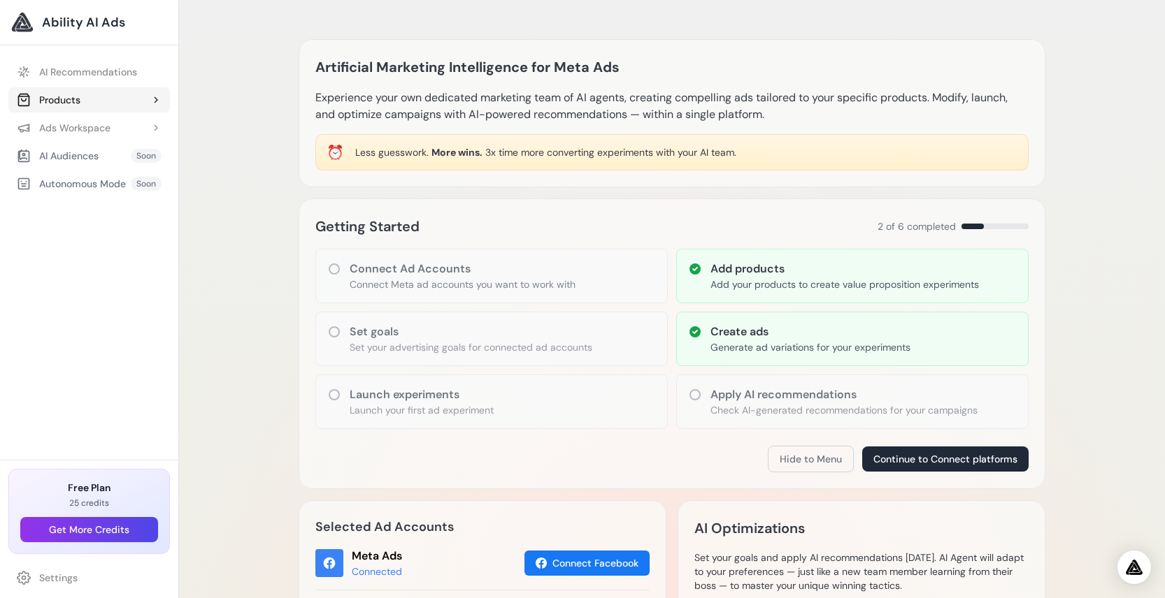
click at [80, 107] on div "Products" at bounding box center [49, 100] width 64 height 14
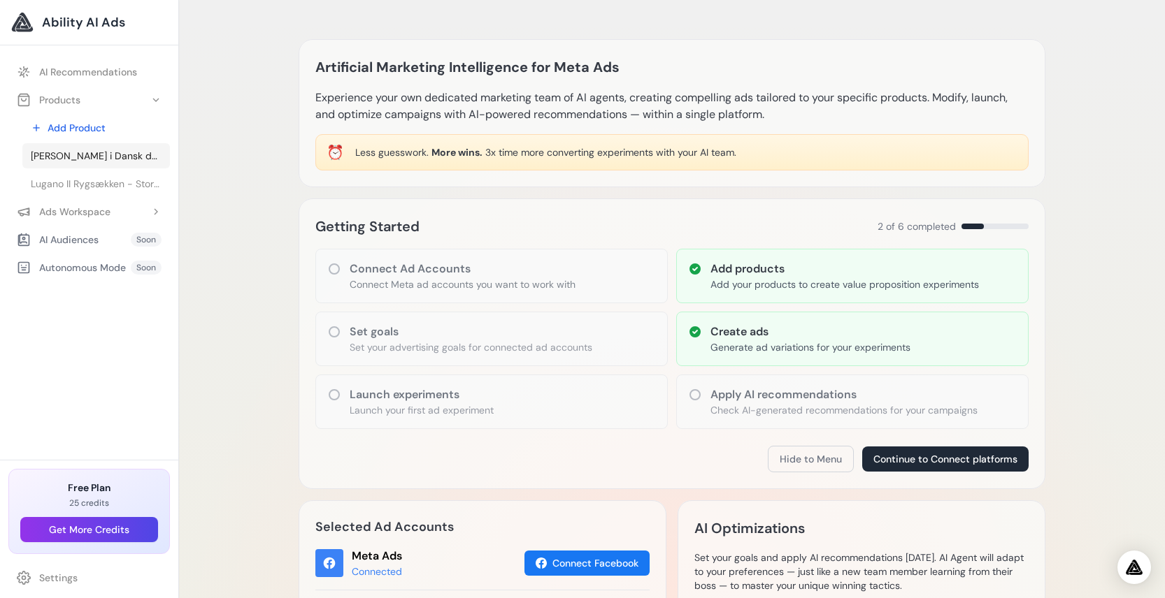
click at [96, 163] on span "[PERSON_NAME] i Dansk design model Ayla i Beige" at bounding box center [96, 156] width 131 height 14
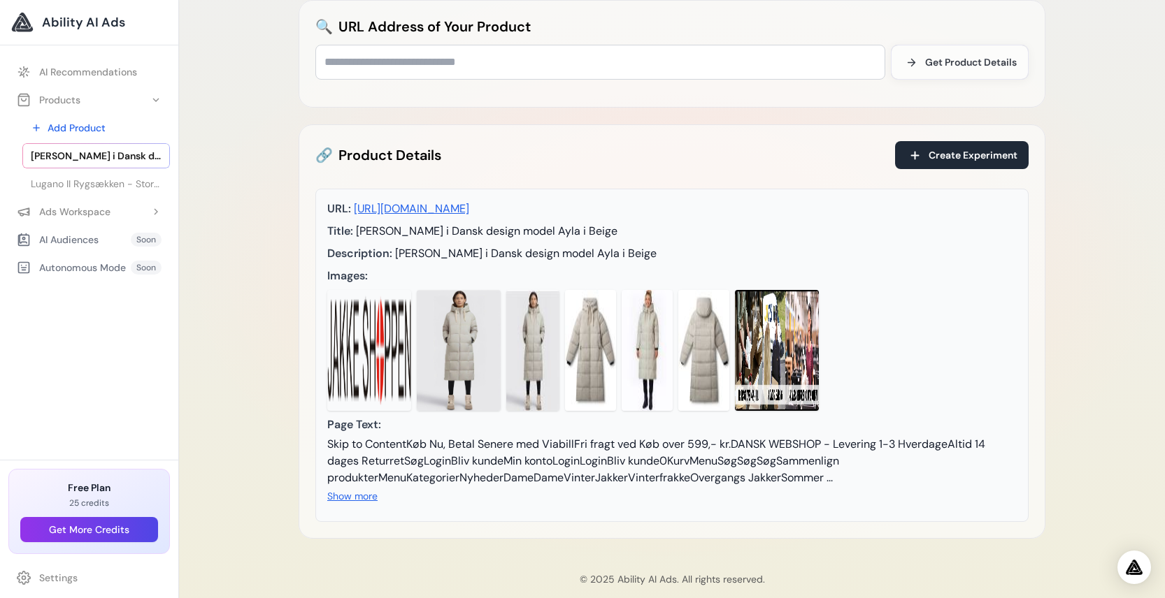
scroll to position [234, 0]
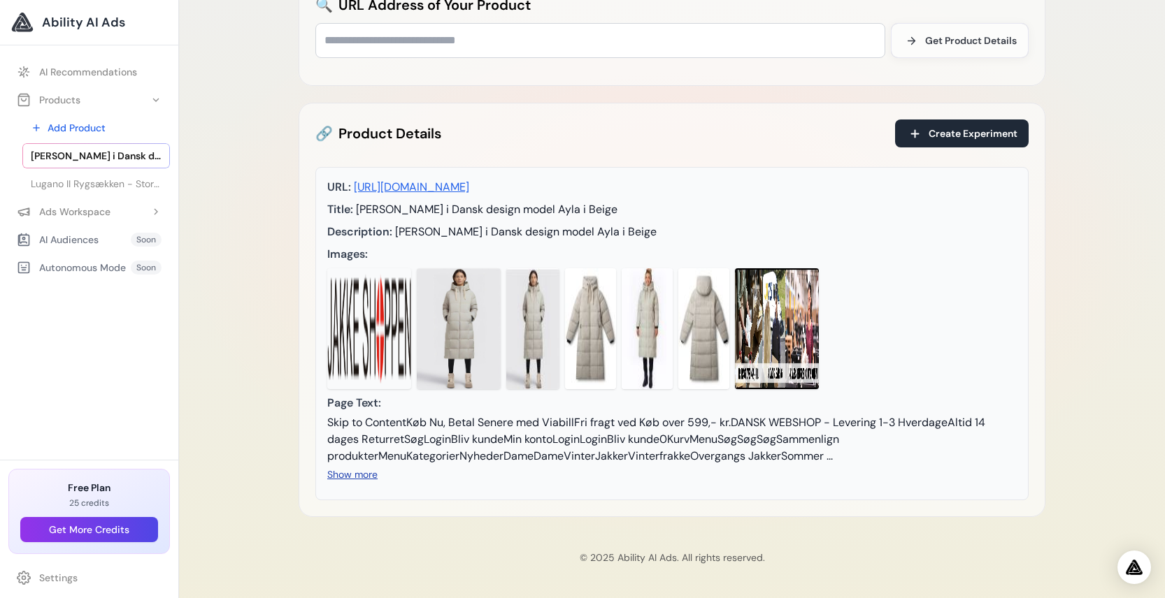
click at [378, 468] on button "Show more" at bounding box center [352, 475] width 50 height 14
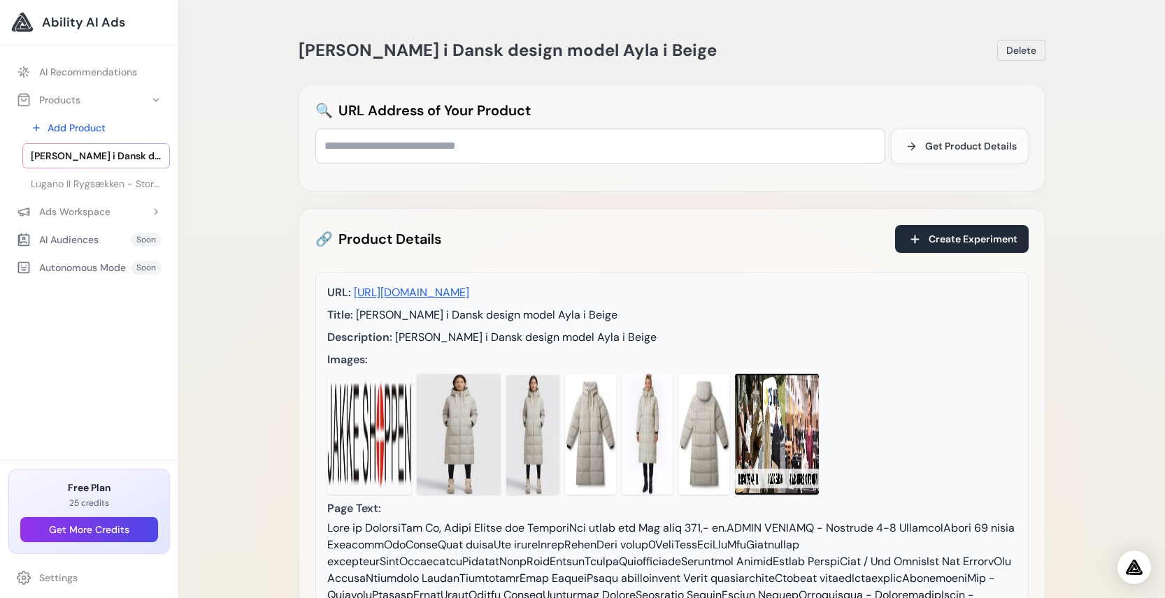
scroll to position [84, 0]
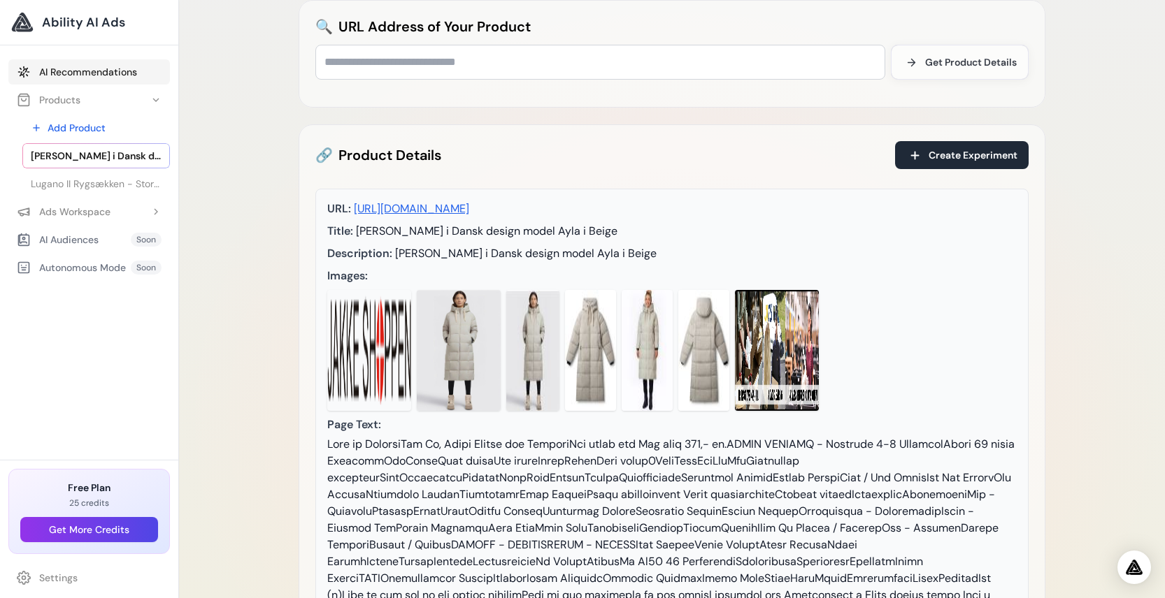
click at [110, 84] on link "AI Recommendations" at bounding box center [89, 71] width 162 height 25
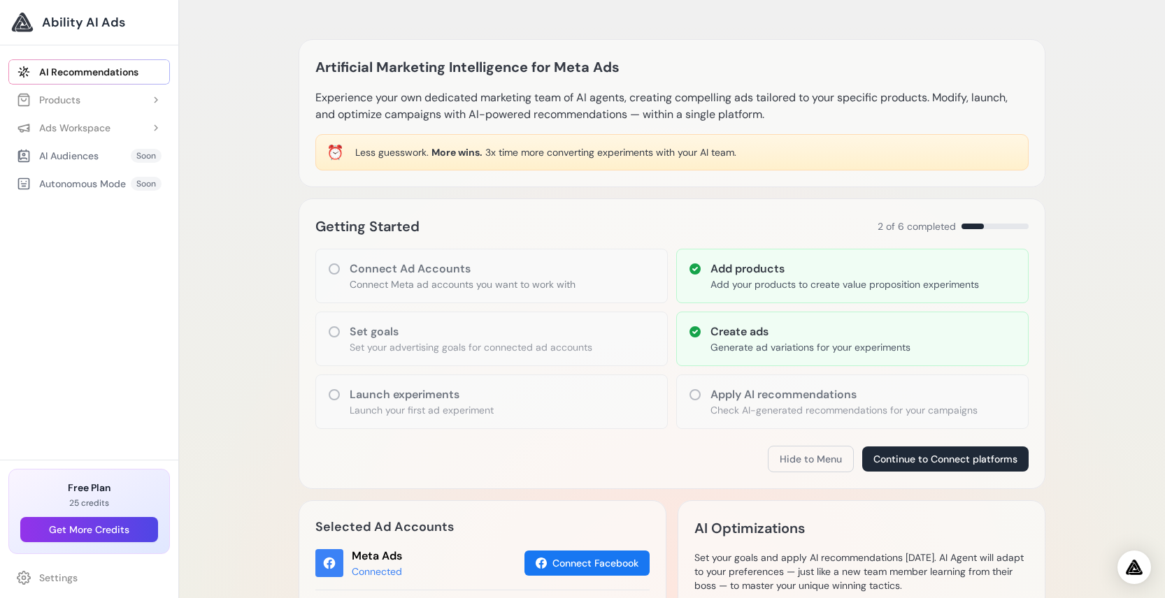
click at [341, 339] on icon at bounding box center [334, 332] width 14 height 14
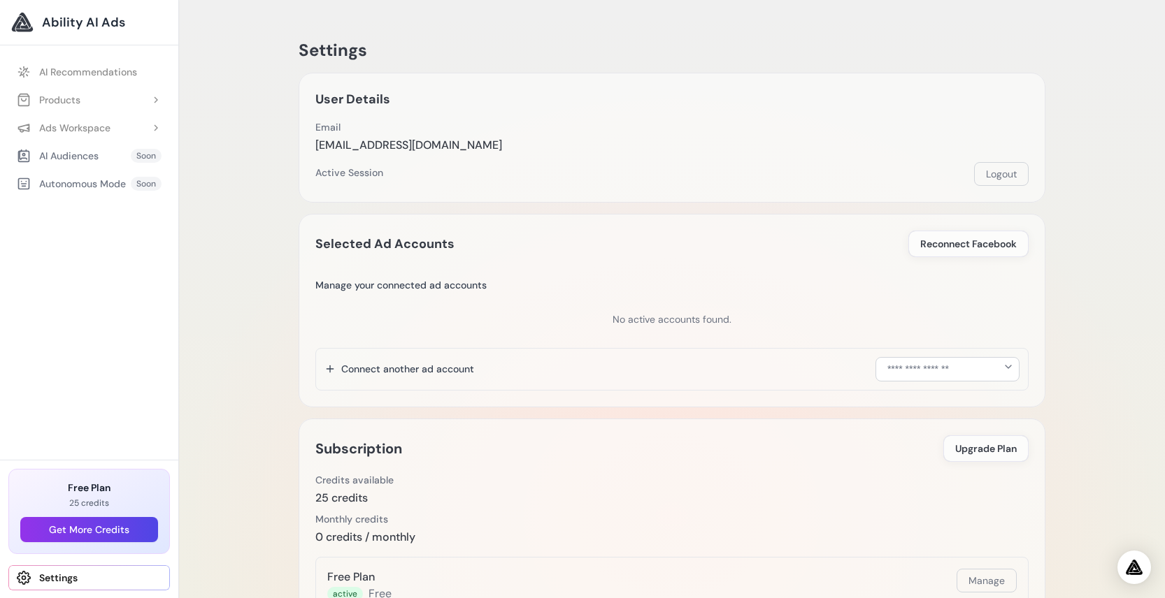
click at [43, 582] on link "Settings" at bounding box center [89, 578] width 162 height 25
click at [111, 113] on button "Products" at bounding box center [89, 99] width 162 height 25
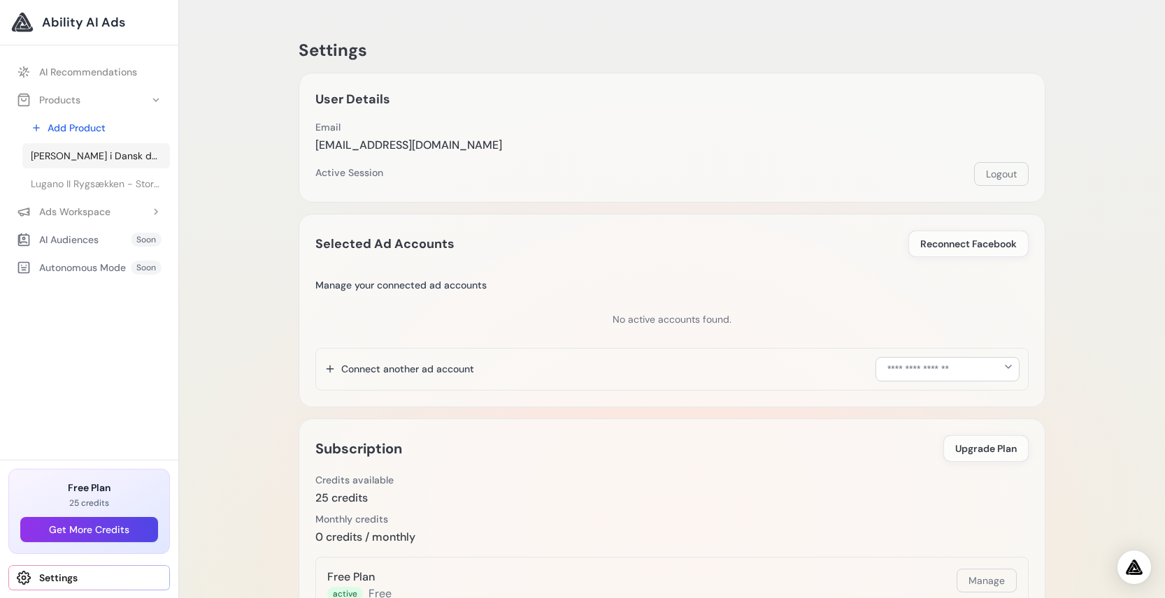
click at [103, 163] on span "[PERSON_NAME] i Dansk design model Ayla i Beige" at bounding box center [96, 156] width 131 height 14
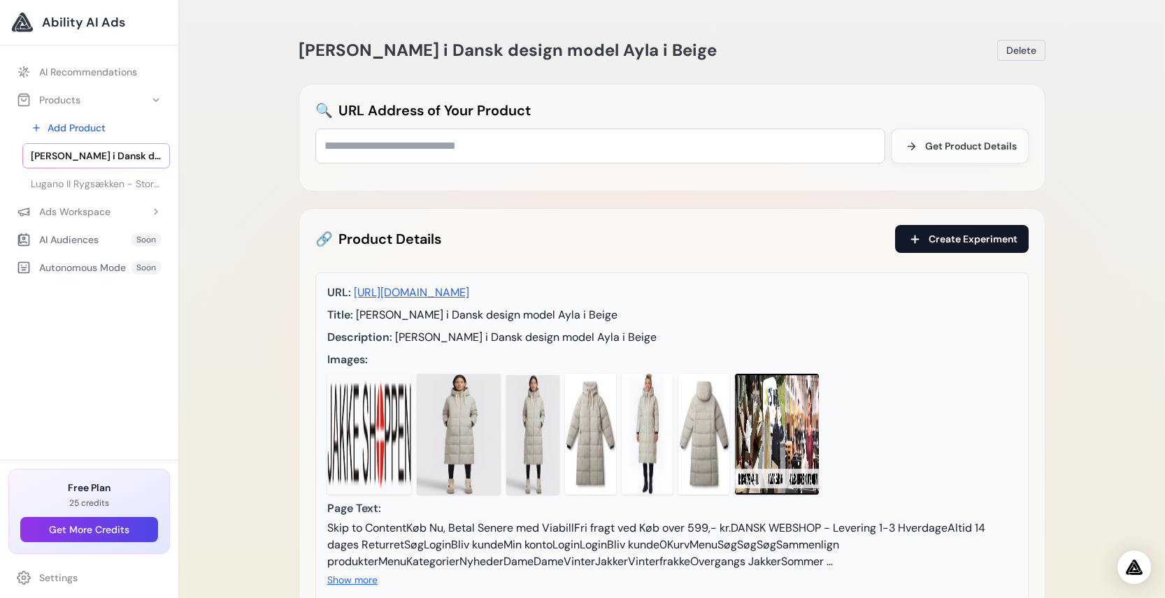
click at [952, 246] on span "Create Experiment" at bounding box center [972, 239] width 89 height 14
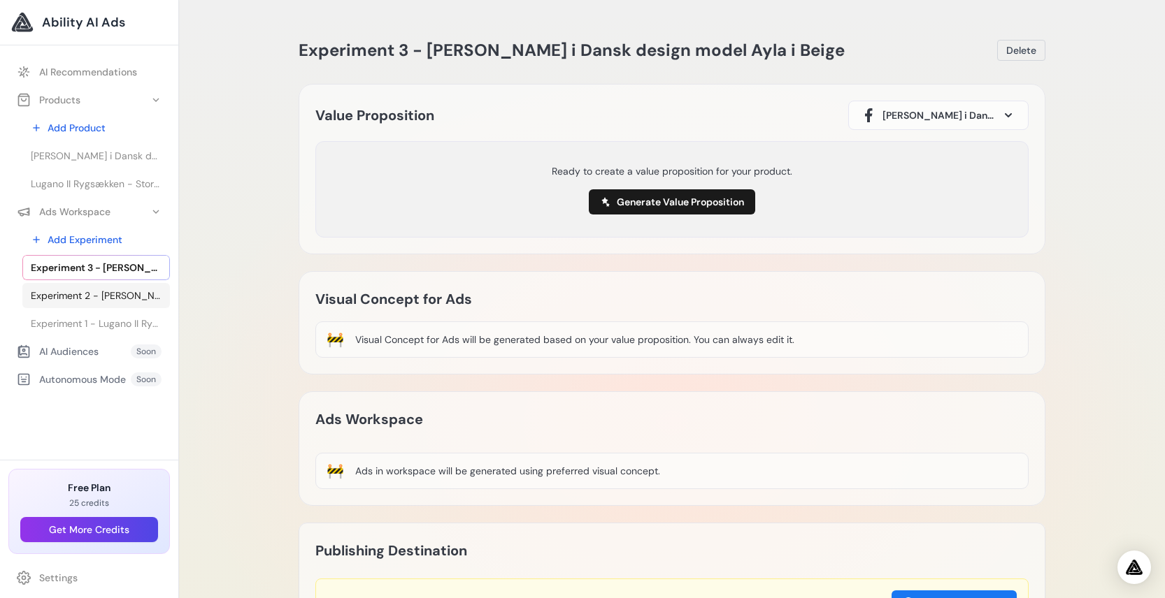
click at [82, 303] on span "Experiment 2 - [PERSON_NAME] i Dansk design model Ayla i Beige" at bounding box center [96, 296] width 131 height 14
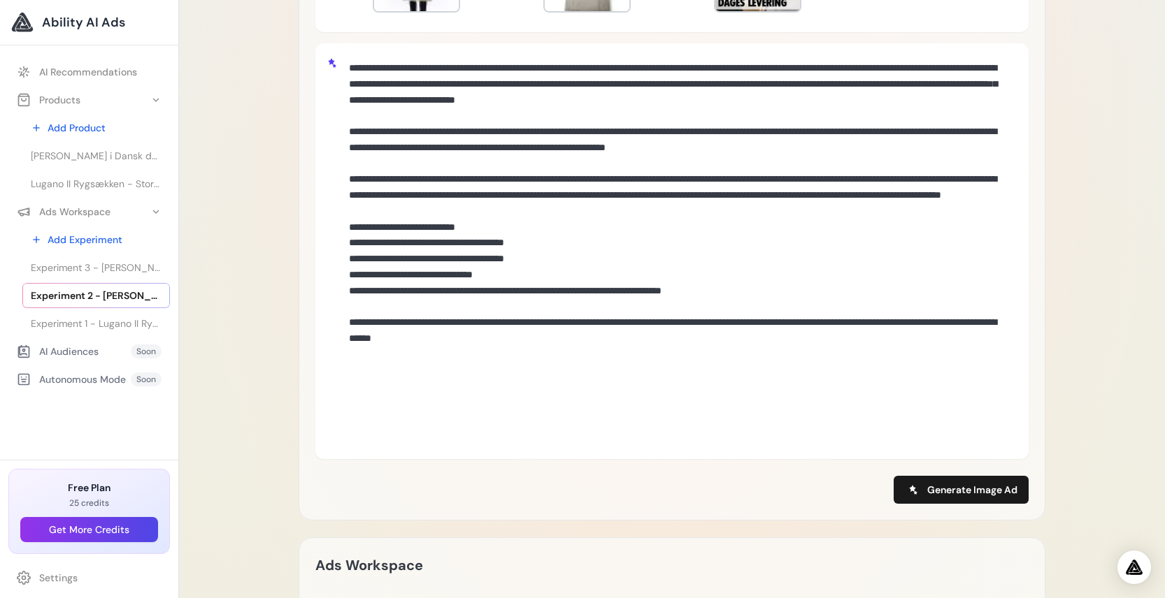
scroll to position [755, 0]
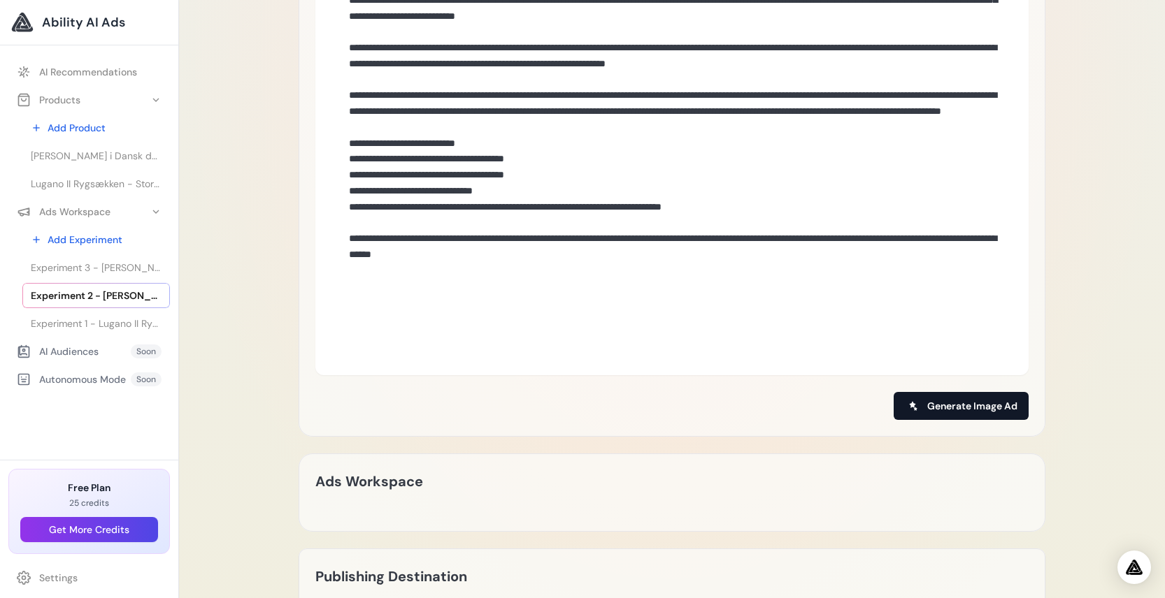
click at [959, 413] on span "Generate Image Ad" at bounding box center [972, 406] width 90 height 14
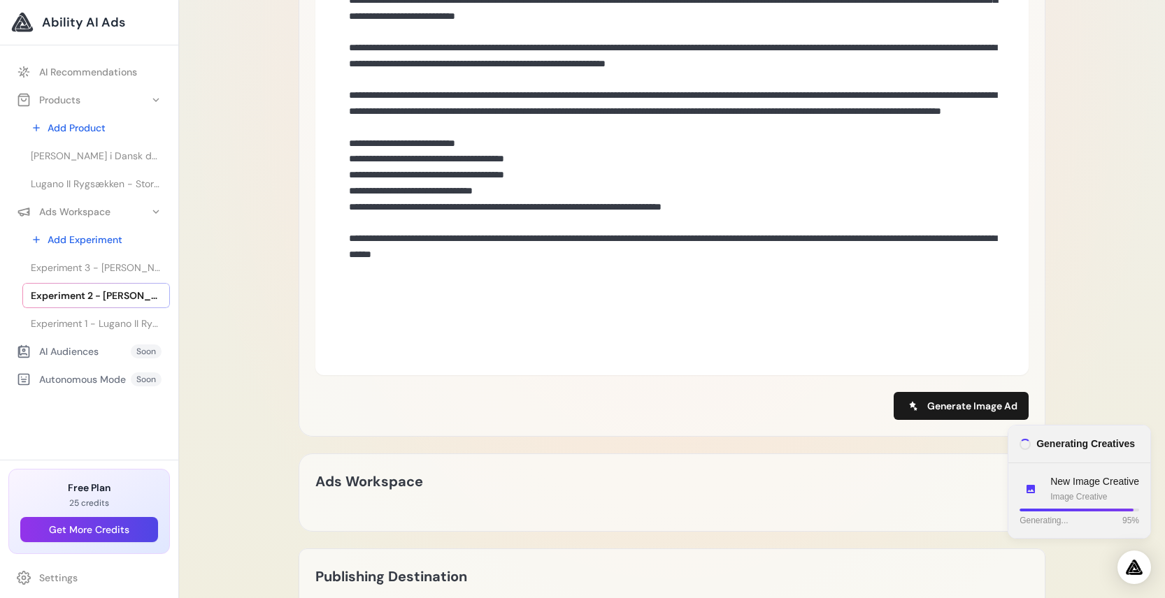
click at [1089, 489] on p "New Image Creative" at bounding box center [1094, 482] width 89 height 15
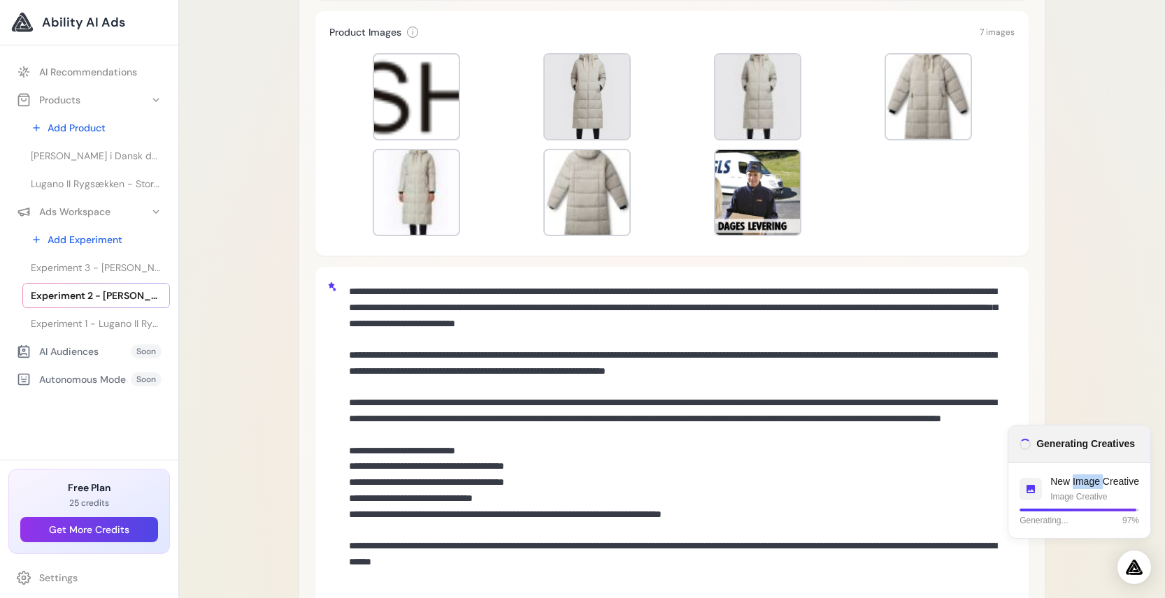
scroll to position [419, 0]
